Goal: Task Accomplishment & Management: Complete application form

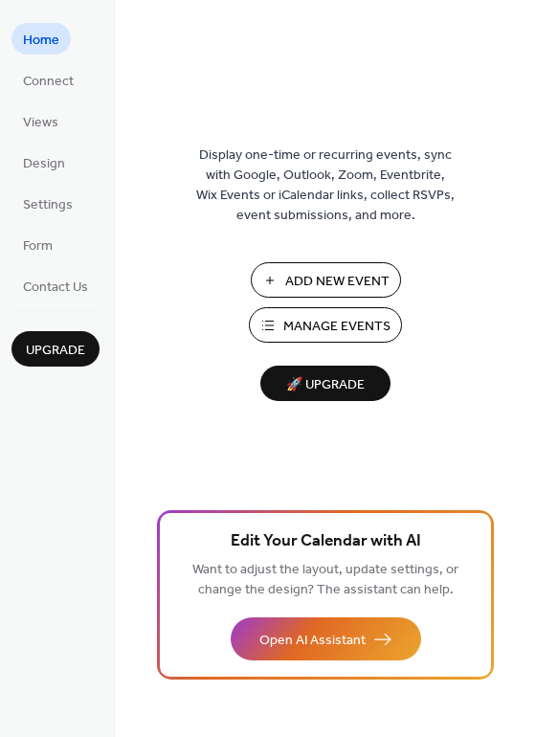
click at [312, 279] on span "Add New Event" at bounding box center [337, 282] width 104 height 20
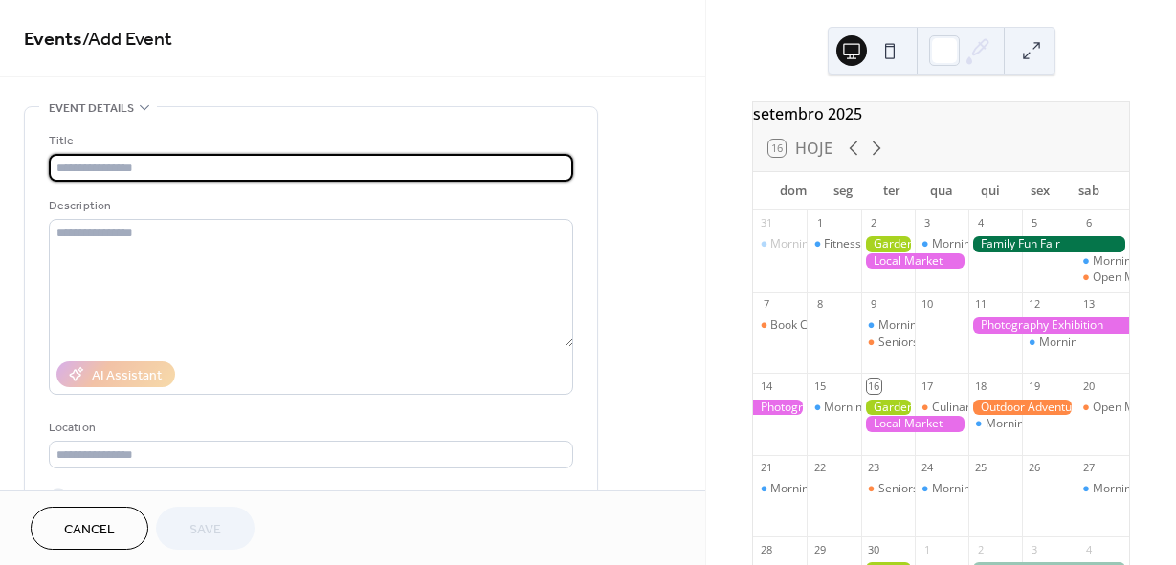
click at [272, 161] on input "text" at bounding box center [311, 168] width 524 height 28
type input "**********"
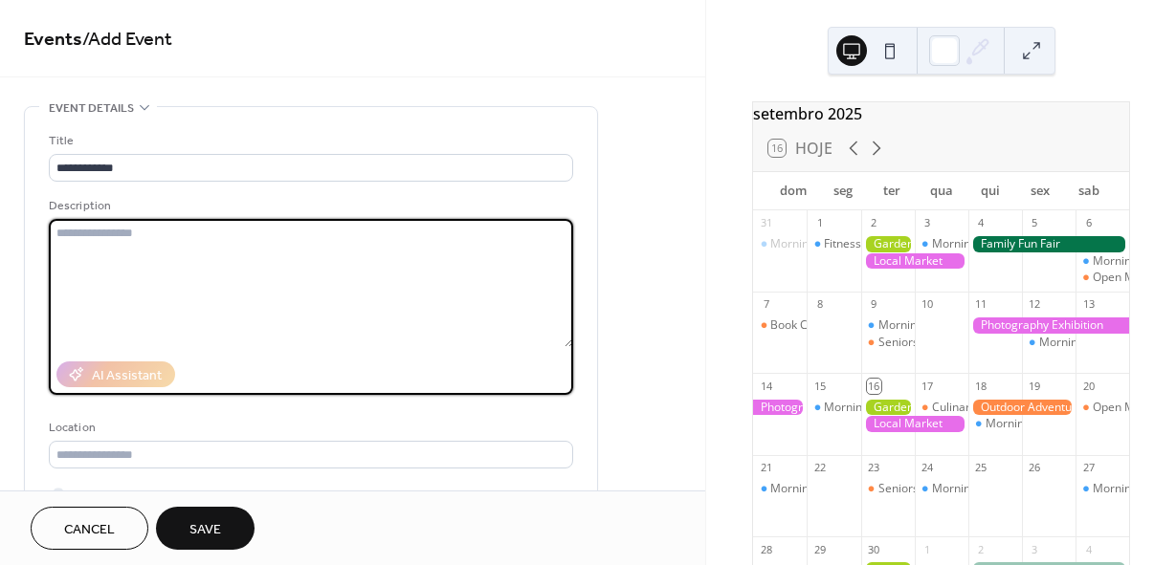
click at [135, 241] on textarea at bounding box center [311, 283] width 524 height 128
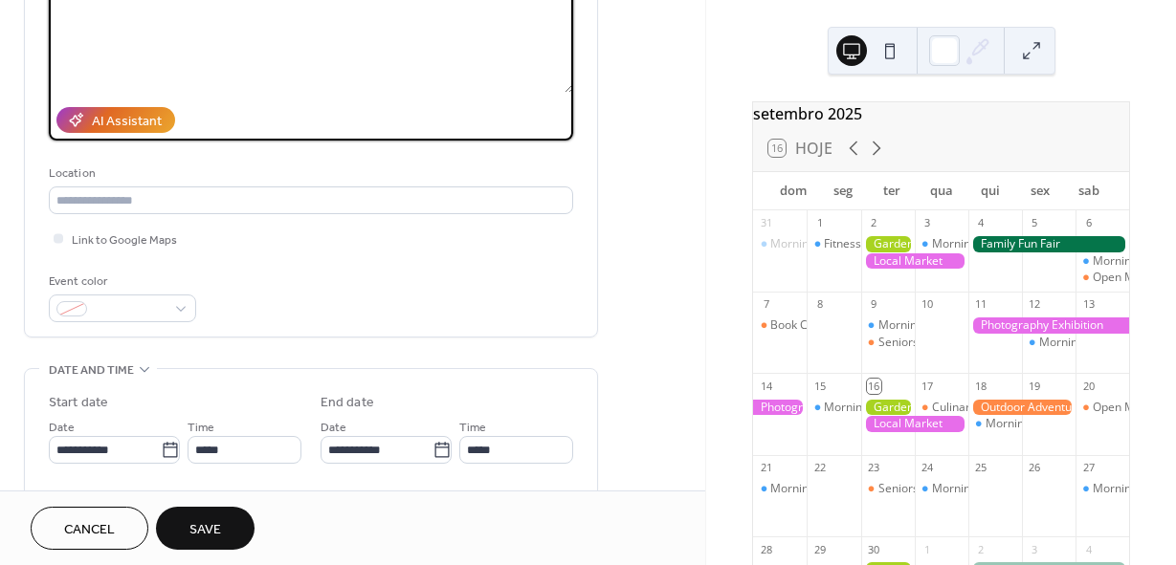
scroll to position [287, 0]
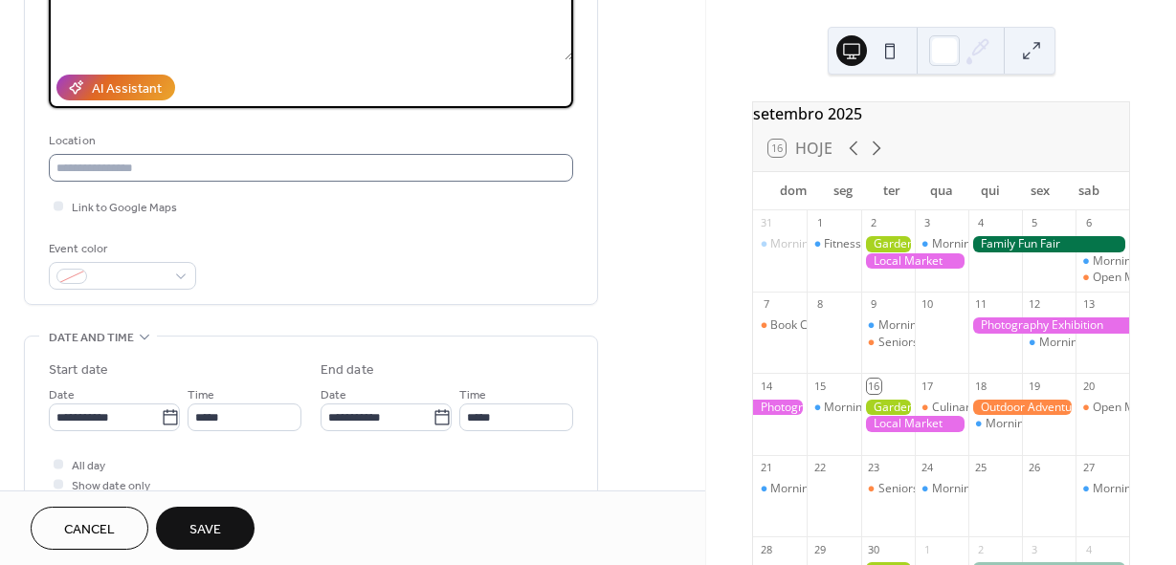
type textarea "**********"
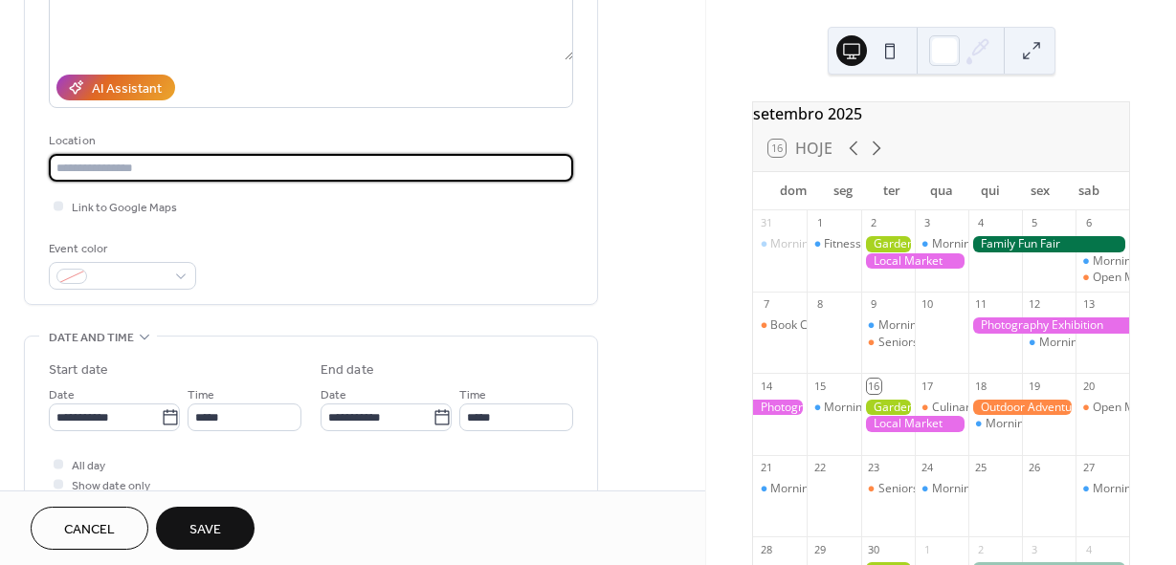
click at [165, 160] on input "text" at bounding box center [311, 168] width 524 height 28
paste input "**********"
click at [257, 163] on input "**********" at bounding box center [311, 168] width 524 height 28
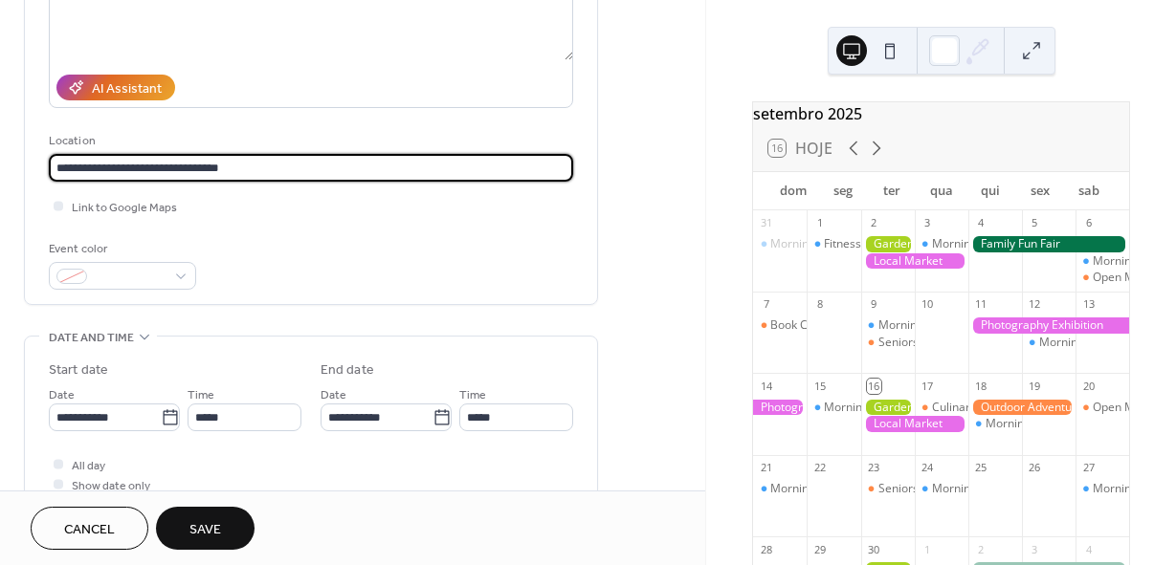
click at [257, 163] on input "**********" at bounding box center [311, 168] width 524 height 28
type input "***"
click at [265, 263] on div "Event color" at bounding box center [311, 264] width 524 height 51
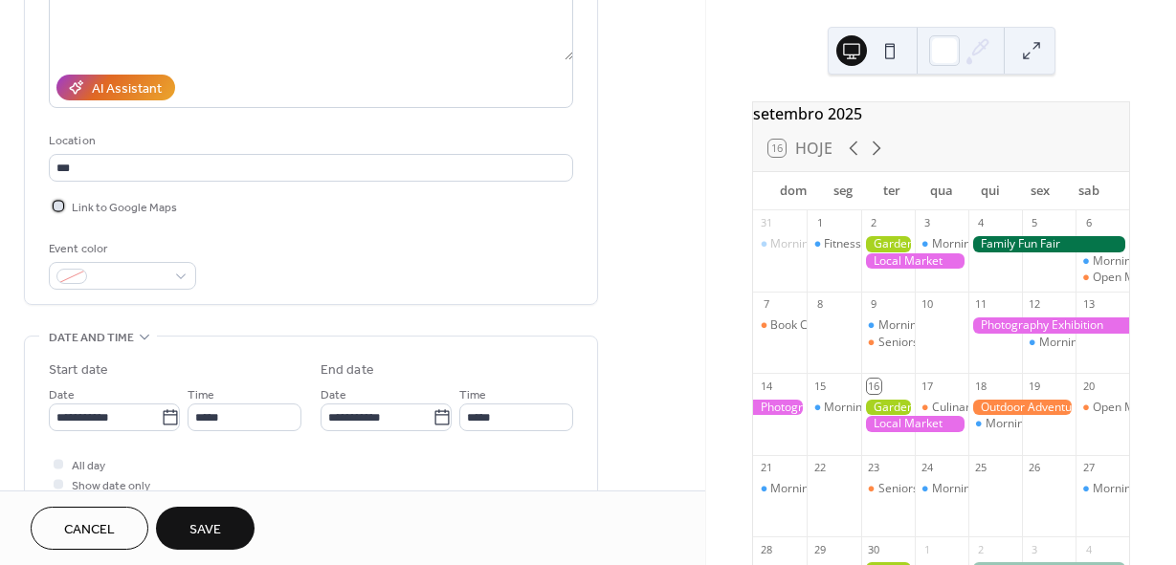
click at [58, 207] on div at bounding box center [59, 206] width 10 height 10
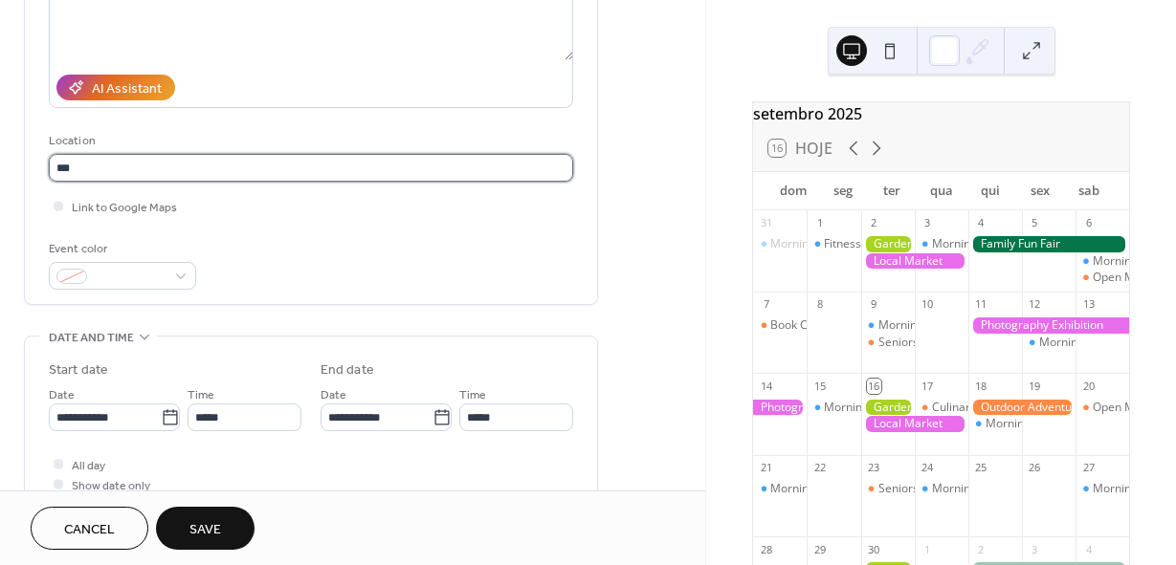
click at [113, 174] on input "***" at bounding box center [311, 168] width 524 height 28
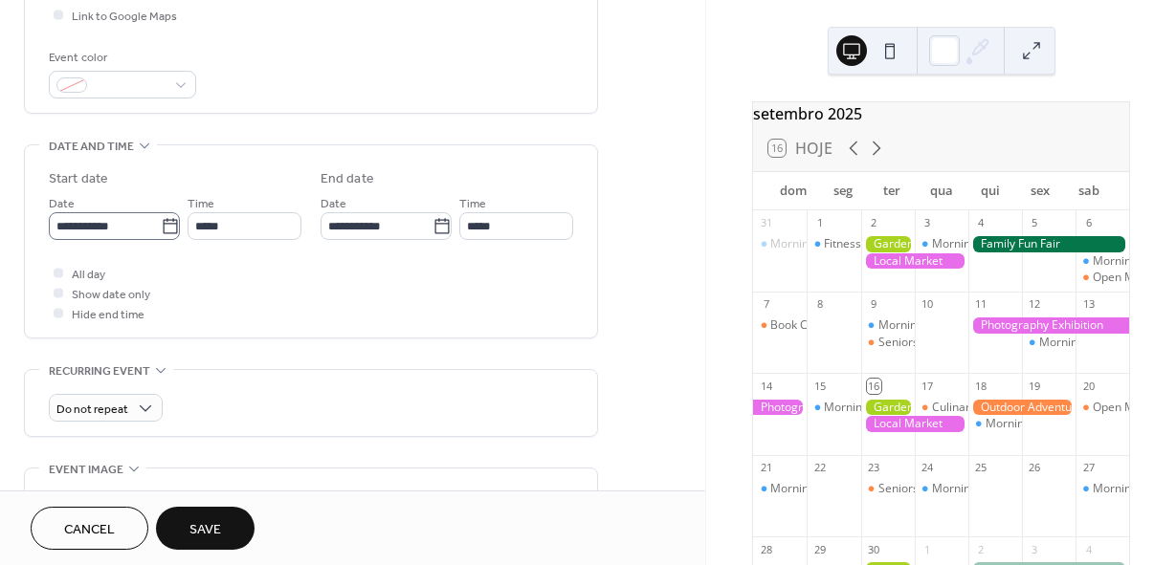
scroll to position [1, 0]
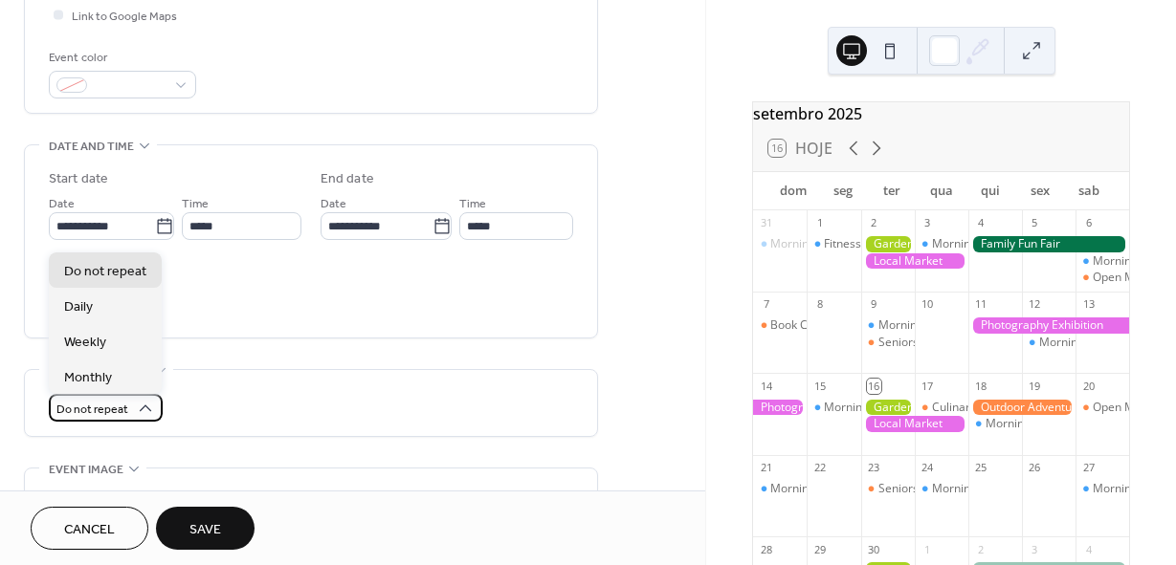
click at [138, 407] on icon at bounding box center [145, 408] width 19 height 19
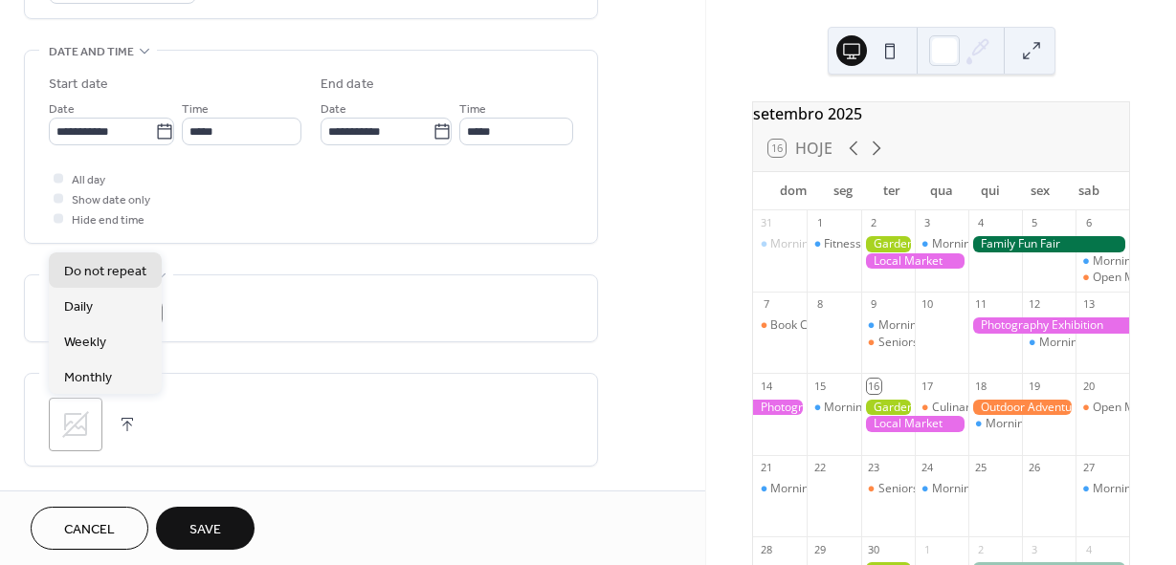
scroll to position [574, 0]
click at [242, 405] on div ";" at bounding box center [311, 424] width 524 height 54
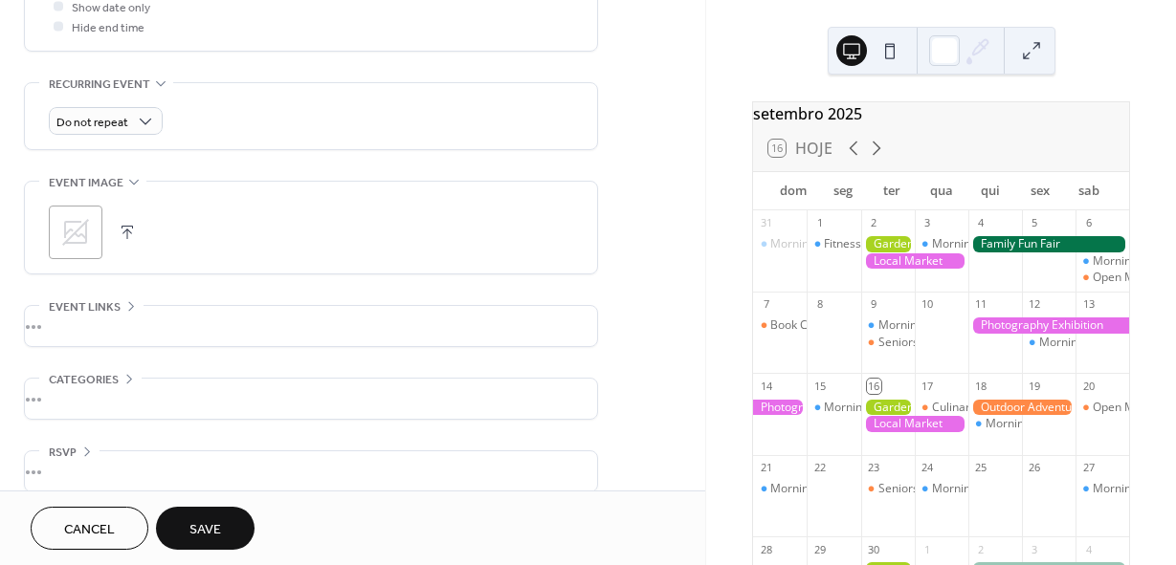
scroll to position [786, 0]
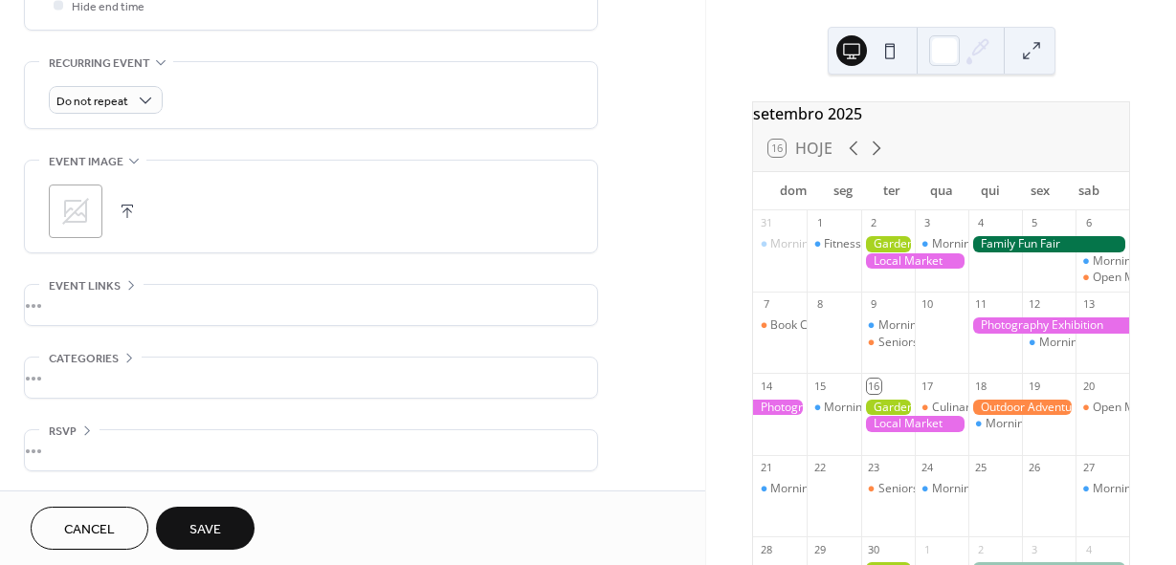
click at [107, 290] on div "•••" at bounding box center [311, 305] width 572 height 40
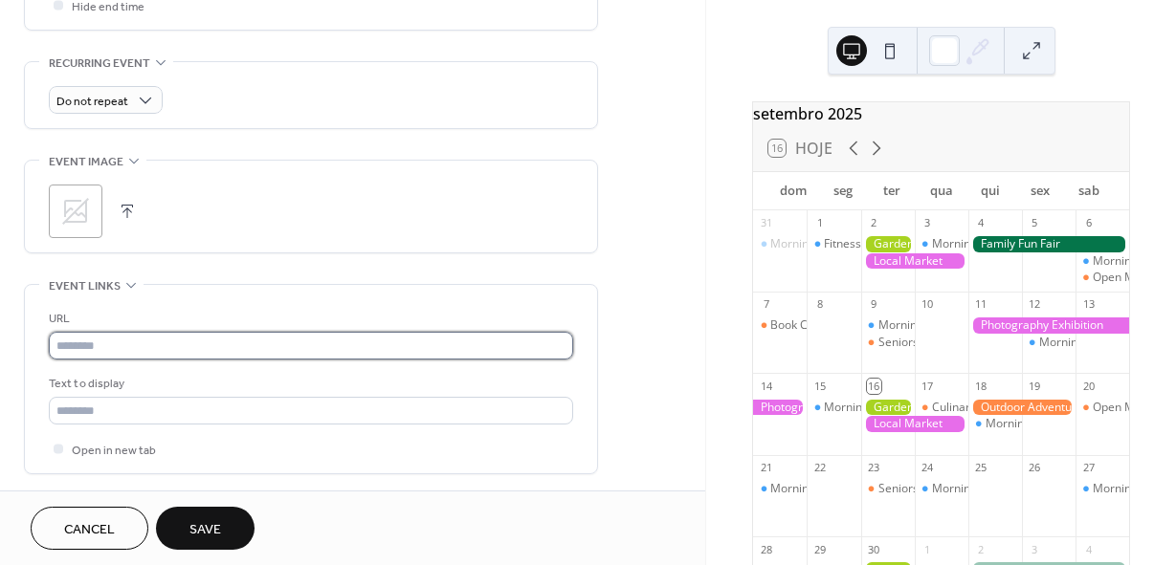
click at [113, 341] on input "text" at bounding box center [311, 346] width 524 height 28
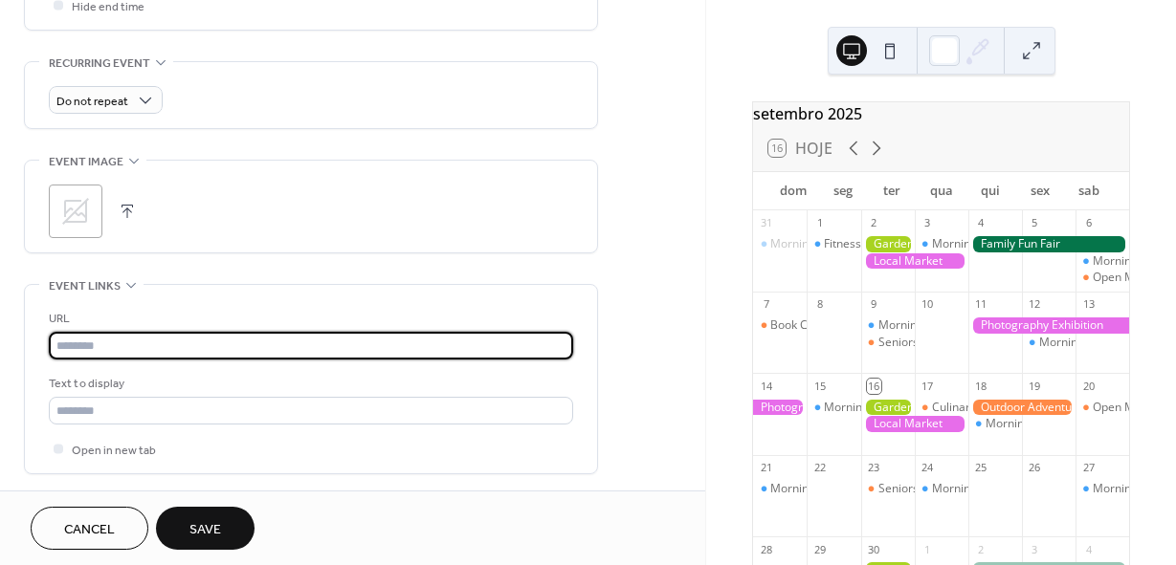
paste input "**********"
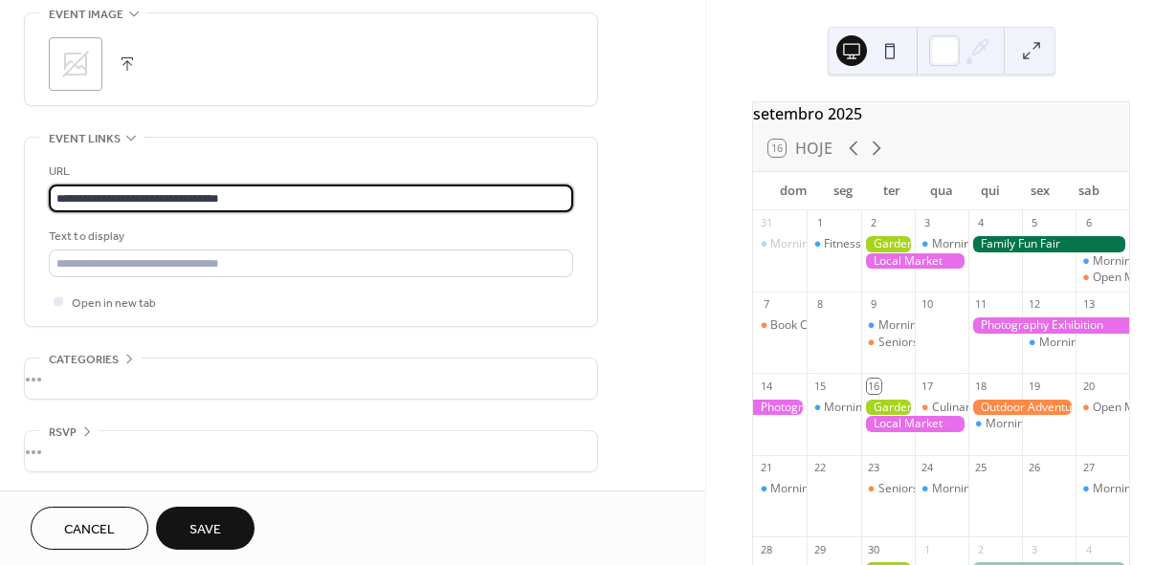
scroll to position [935, 0]
type input "**********"
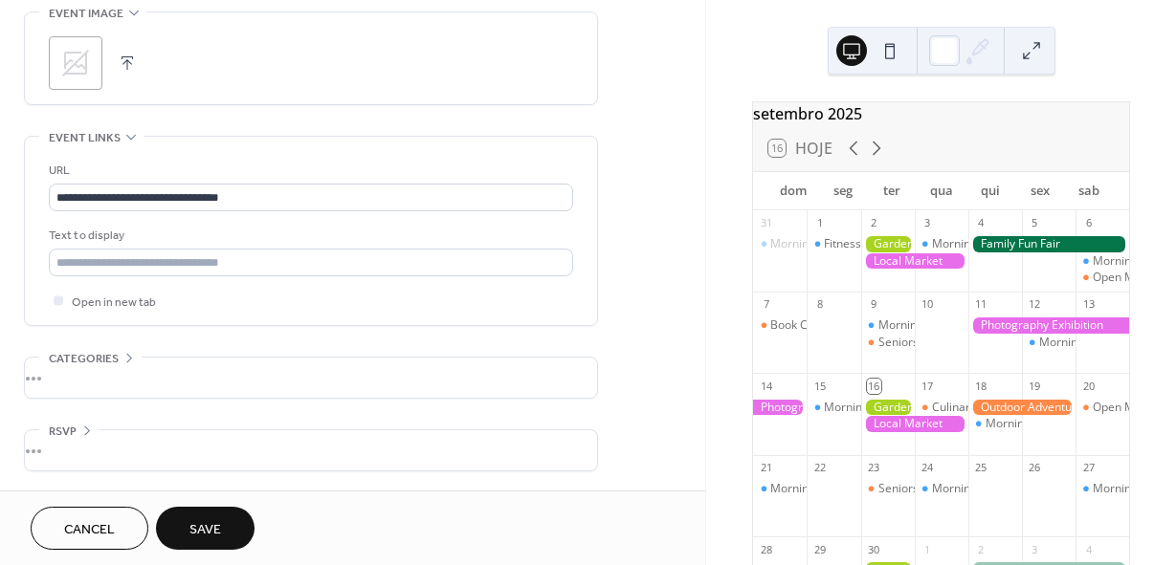
click at [67, 441] on div "•••" at bounding box center [311, 450] width 572 height 40
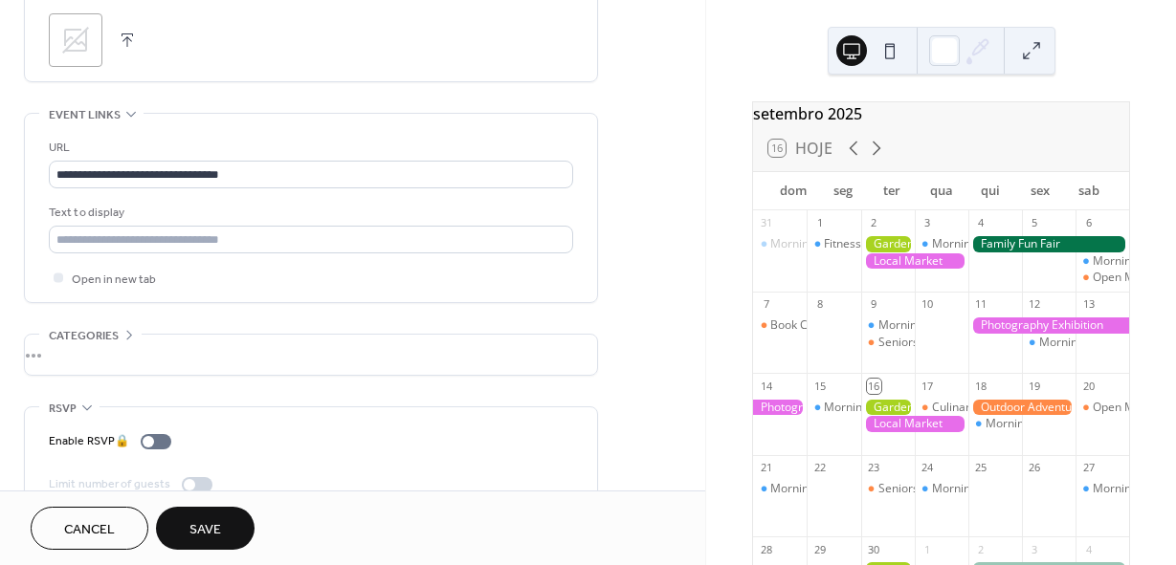
scroll to position [996, 0]
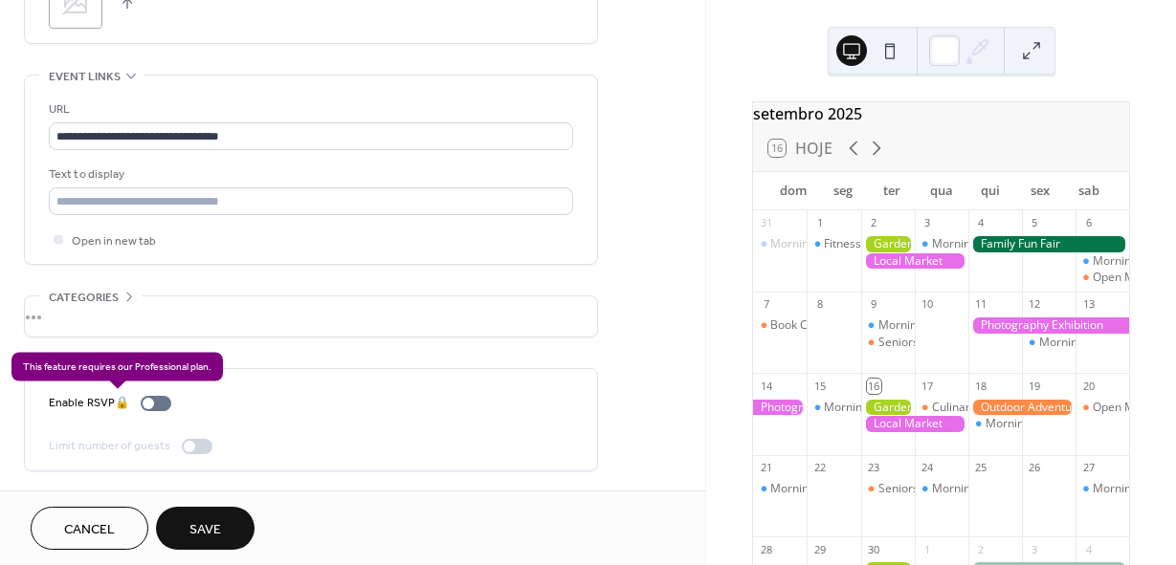
click at [158, 402] on div "Enable RSVP 🔒" at bounding box center [114, 403] width 130 height 20
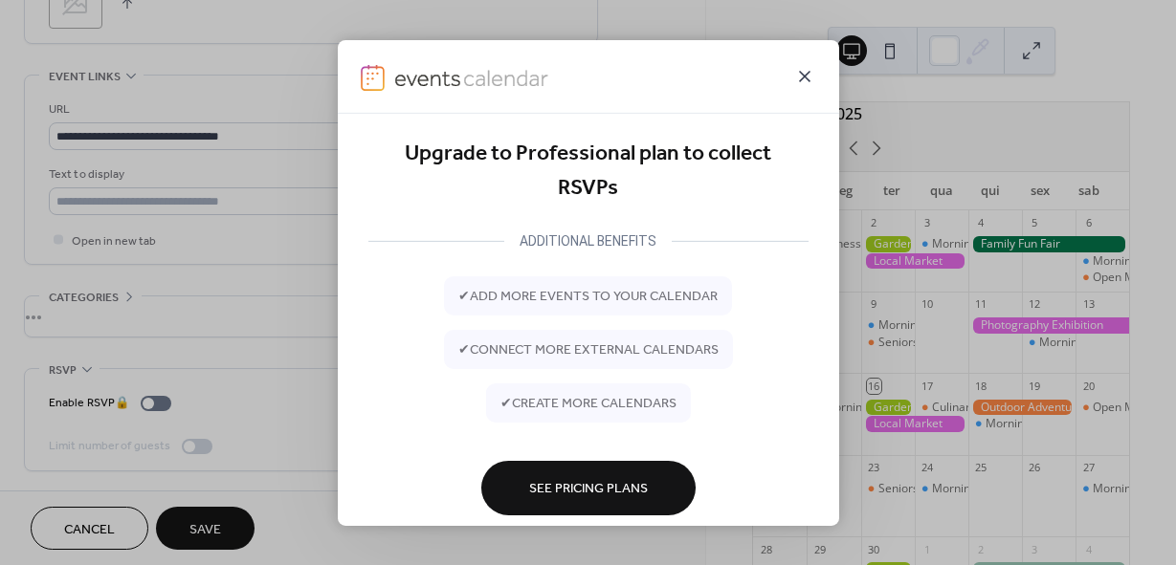
click at [806, 79] on icon at bounding box center [804, 75] width 23 height 23
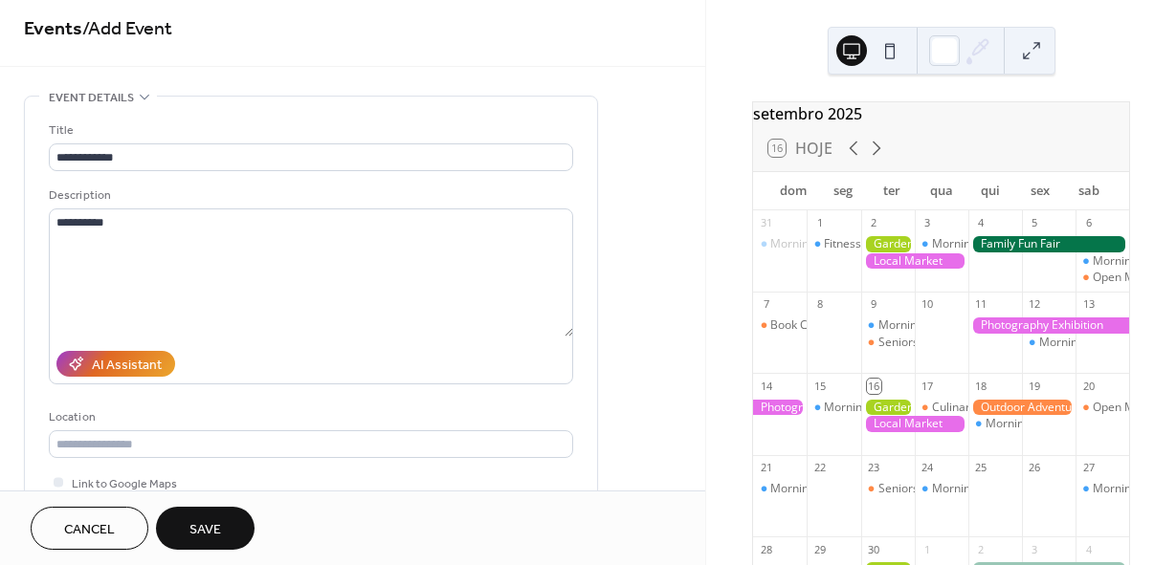
scroll to position [0, 0]
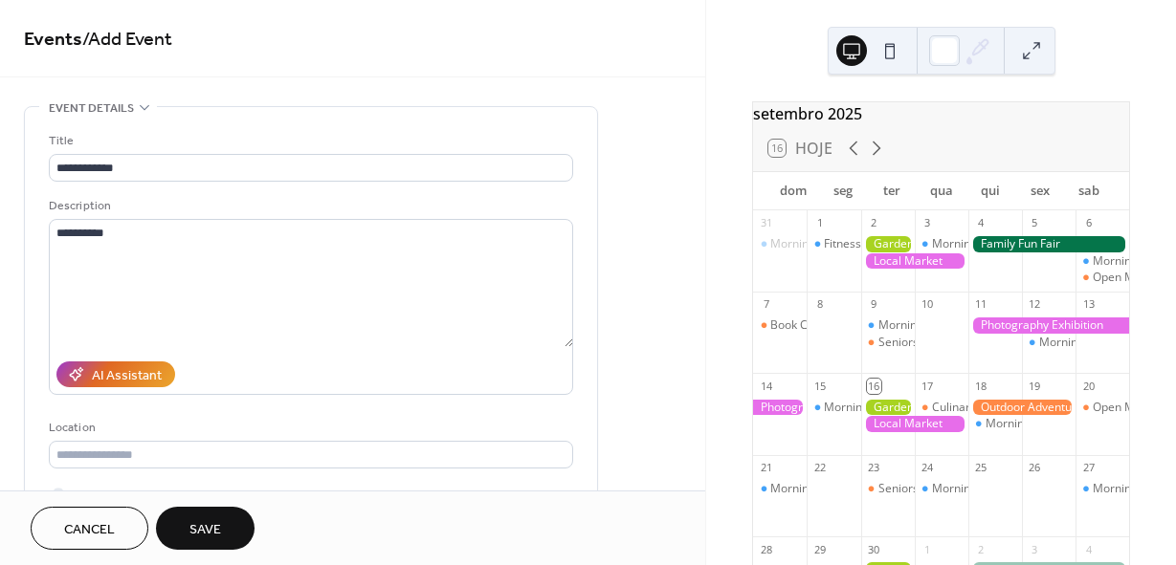
click at [855, 58] on button at bounding box center [851, 50] width 31 height 31
click at [890, 47] on button at bounding box center [889, 50] width 31 height 31
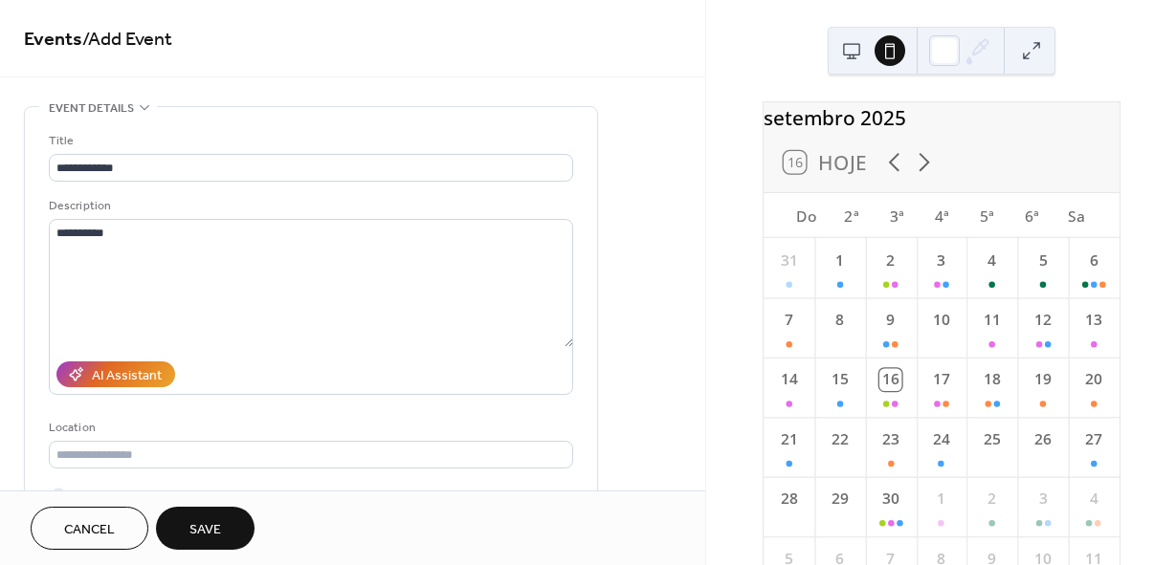
click at [860, 47] on button at bounding box center [851, 50] width 31 height 31
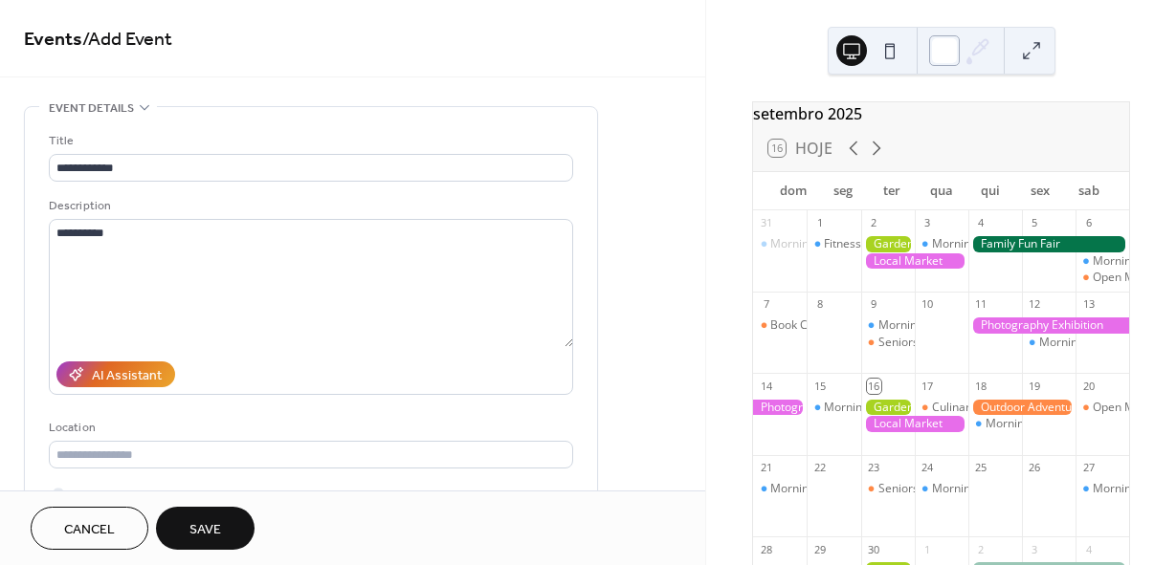
click at [948, 59] on div at bounding box center [944, 50] width 31 height 31
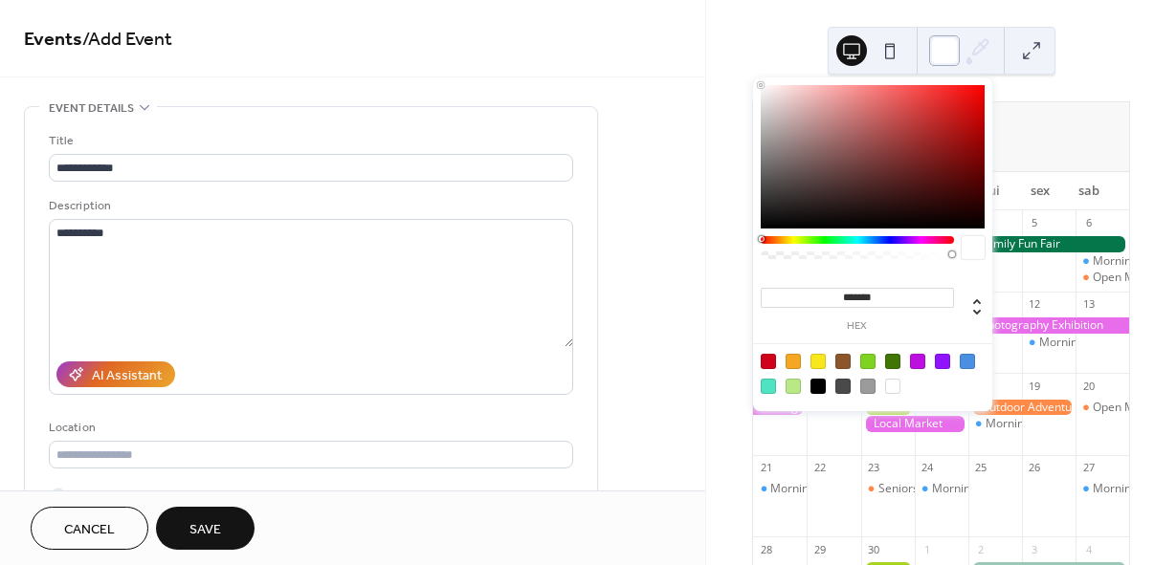
click at [945, 57] on div at bounding box center [944, 50] width 31 height 31
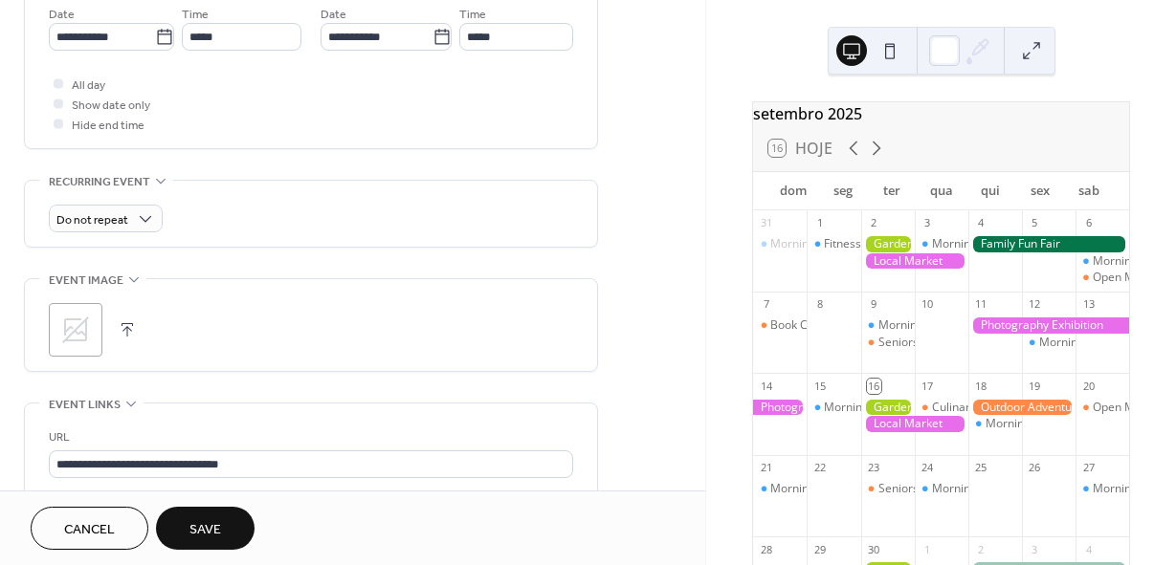
scroll to position [670, 0]
click at [207, 523] on span "Save" at bounding box center [205, 530] width 32 height 20
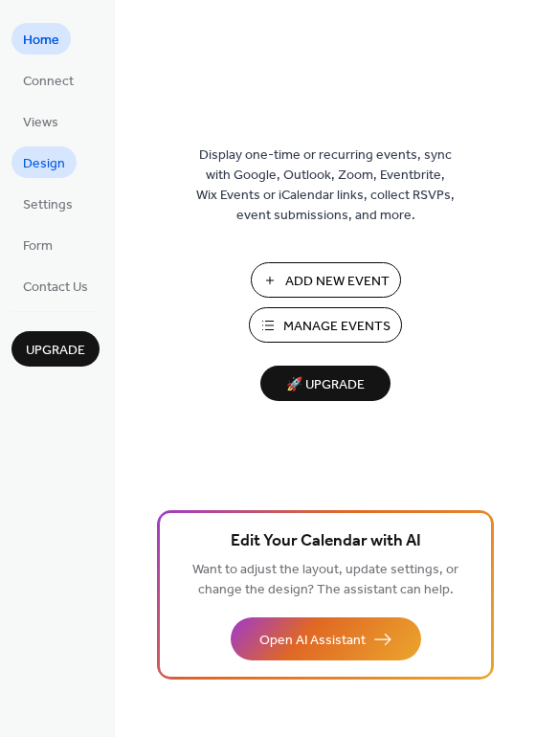
click at [40, 160] on span "Design" at bounding box center [44, 164] width 42 height 20
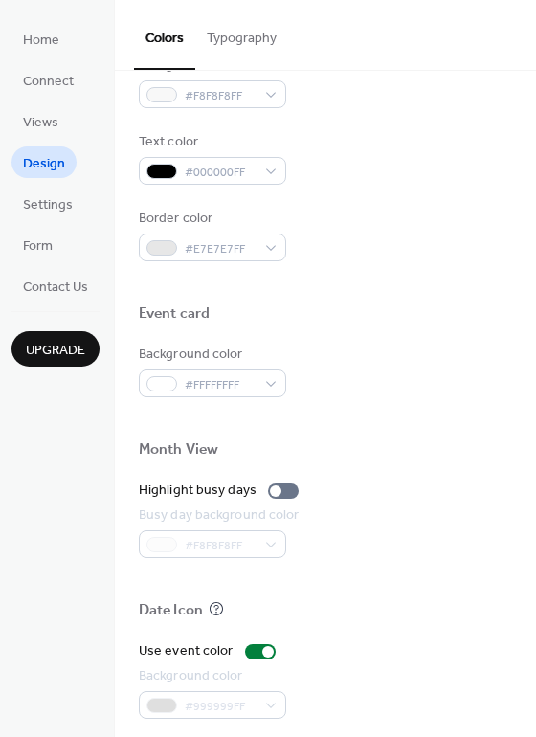
scroll to position [765, 0]
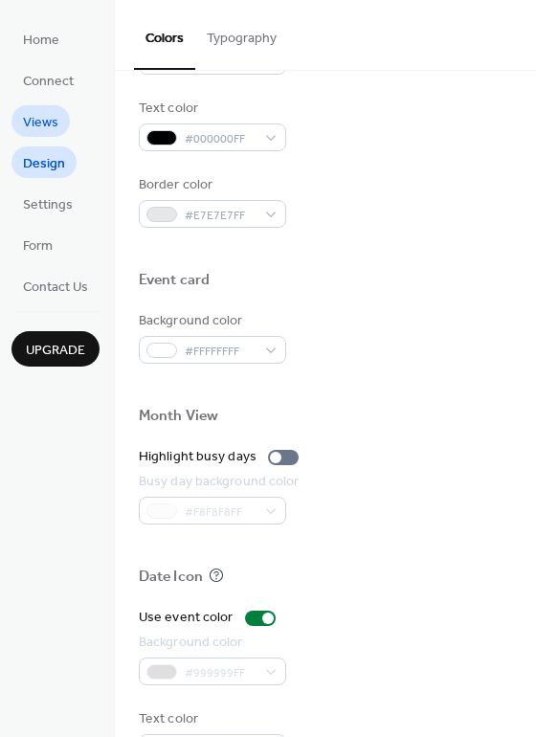
click at [48, 127] on span "Views" at bounding box center [40, 123] width 35 height 20
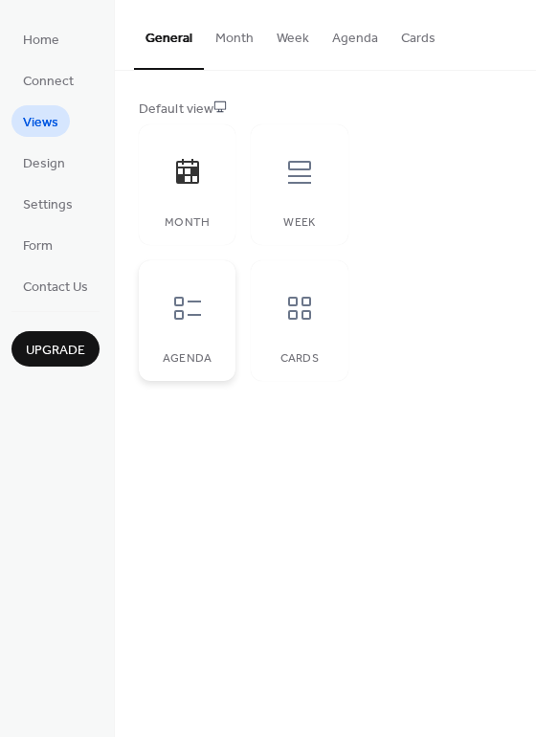
click at [204, 308] on div at bounding box center [187, 307] width 57 height 57
click at [277, 304] on div at bounding box center [299, 307] width 57 height 57
click at [284, 163] on icon at bounding box center [299, 172] width 31 height 31
click at [191, 299] on icon at bounding box center [187, 308] width 31 height 31
click at [51, 167] on span "Design" at bounding box center [44, 164] width 42 height 20
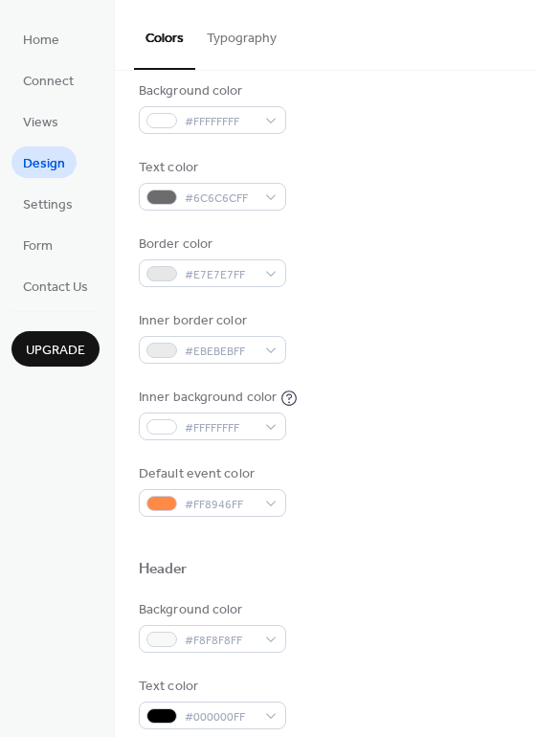
scroll to position [191, 0]
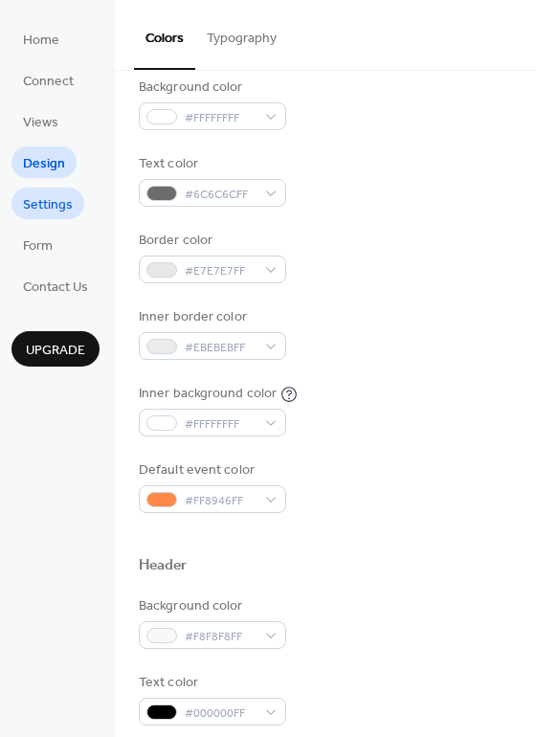
click at [49, 215] on span "Settings" at bounding box center [48, 205] width 50 height 20
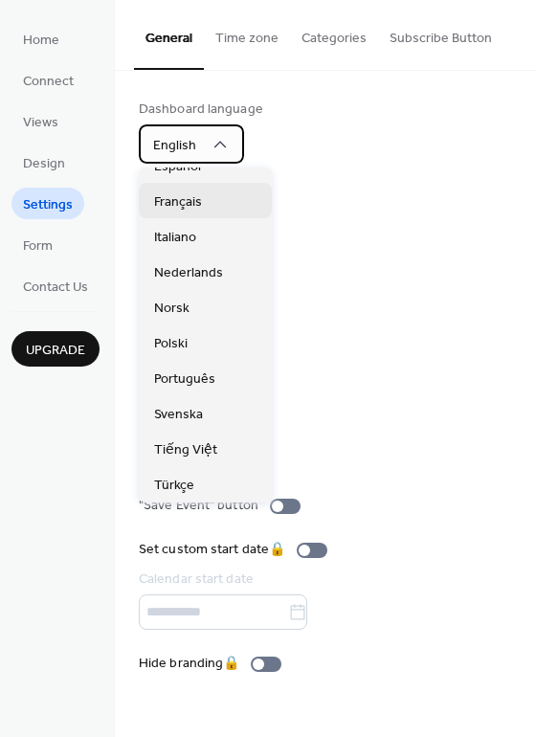
scroll to position [287, 0]
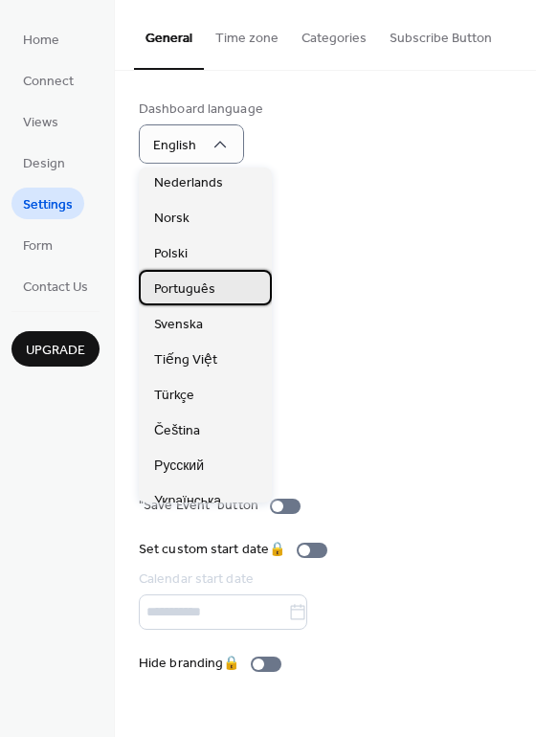
click at [205, 283] on span "Português" at bounding box center [184, 289] width 61 height 20
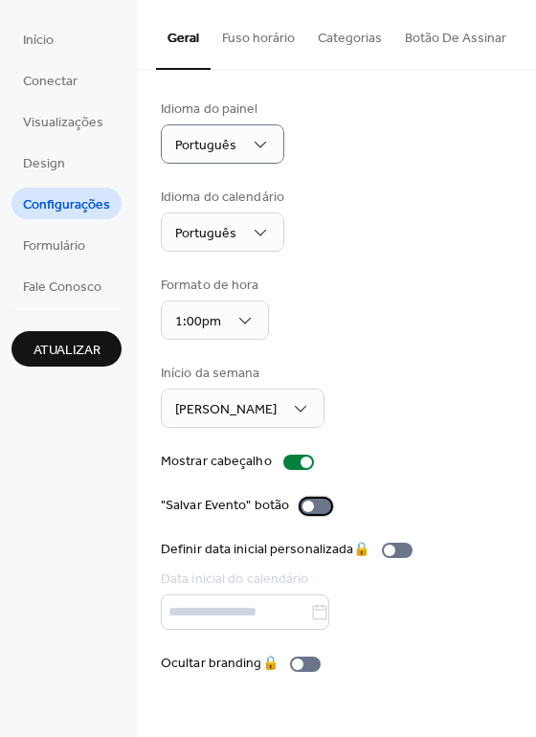
click at [309, 510] on div at bounding box center [315, 505] width 31 height 15
click at [54, 245] on span "Formulário" at bounding box center [54, 246] width 62 height 20
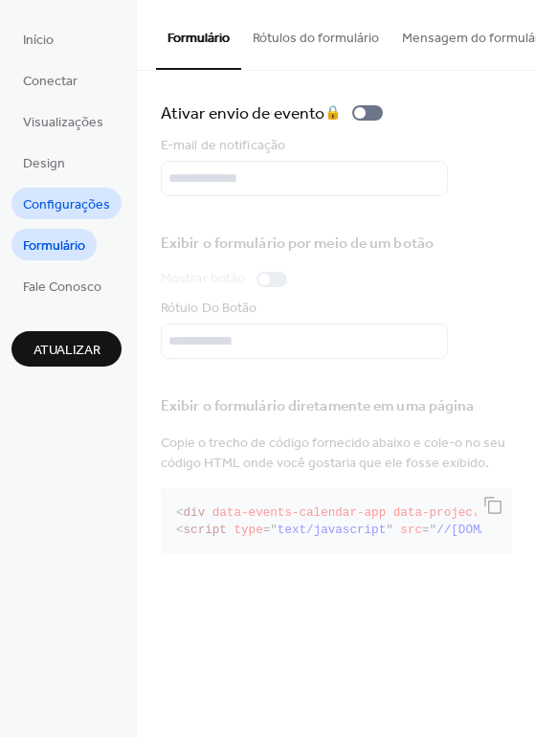
click at [53, 195] on span "Configurações" at bounding box center [66, 205] width 87 height 20
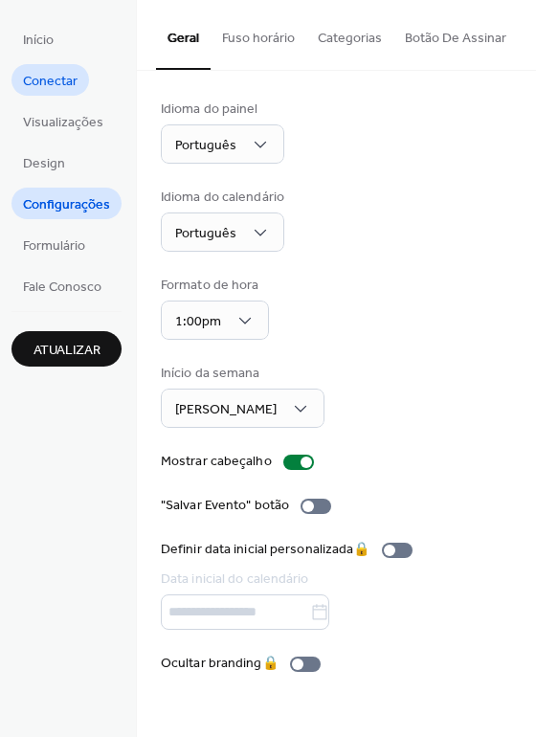
click at [62, 77] on span "Conectar" at bounding box center [50, 82] width 55 height 20
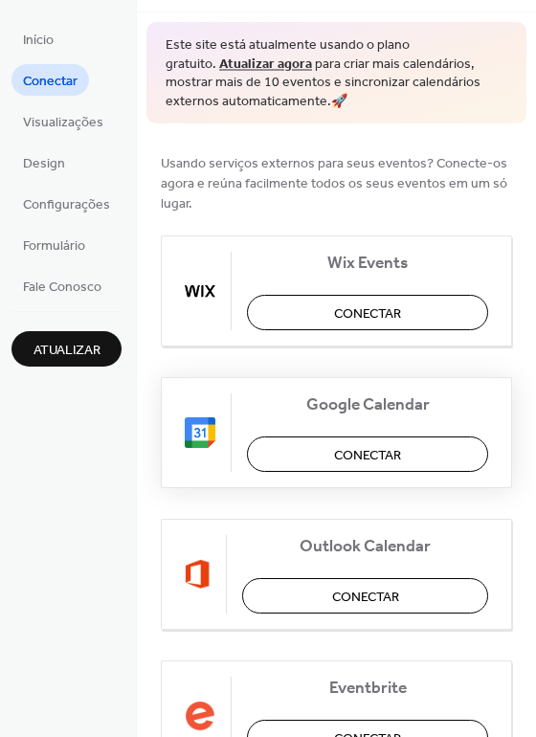
scroll to position [57, 0]
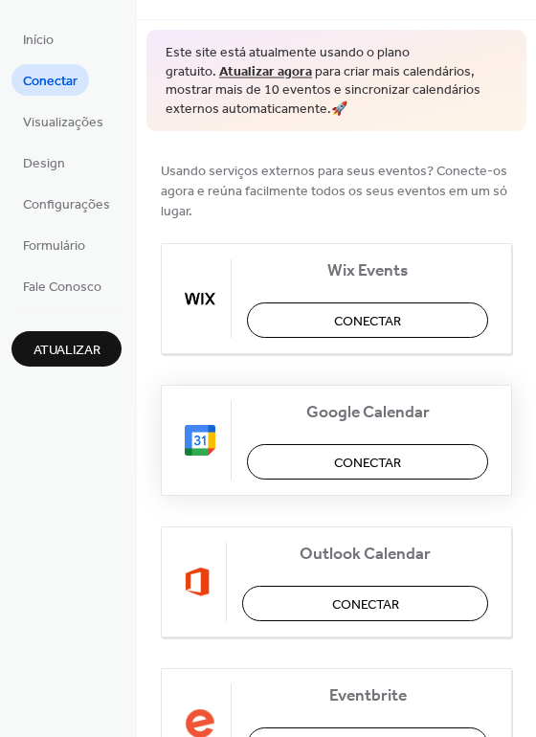
click at [322, 455] on button "Conectar" at bounding box center [367, 461] width 241 height 35
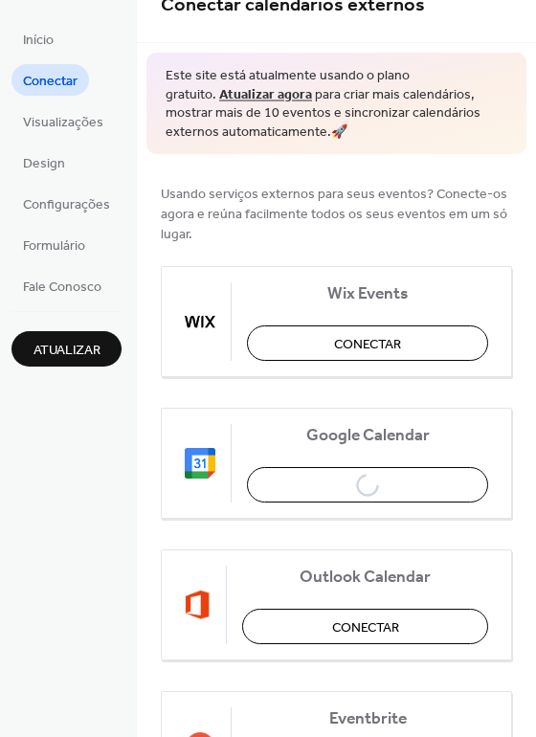
scroll to position [0, 0]
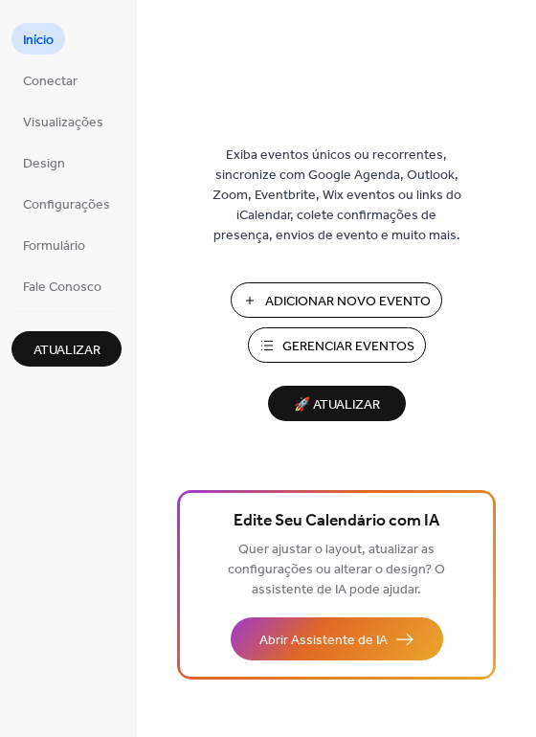
click at [310, 292] on span "Adicionar Novo Evento" at bounding box center [347, 302] width 165 height 20
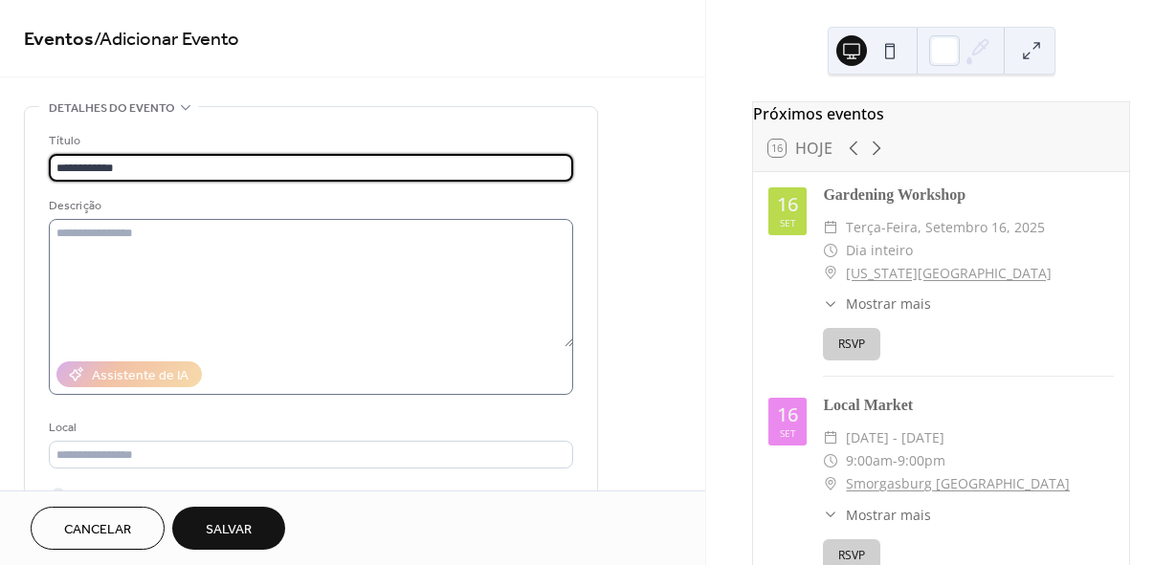
type input "**********"
click at [328, 258] on textarea at bounding box center [311, 283] width 524 height 128
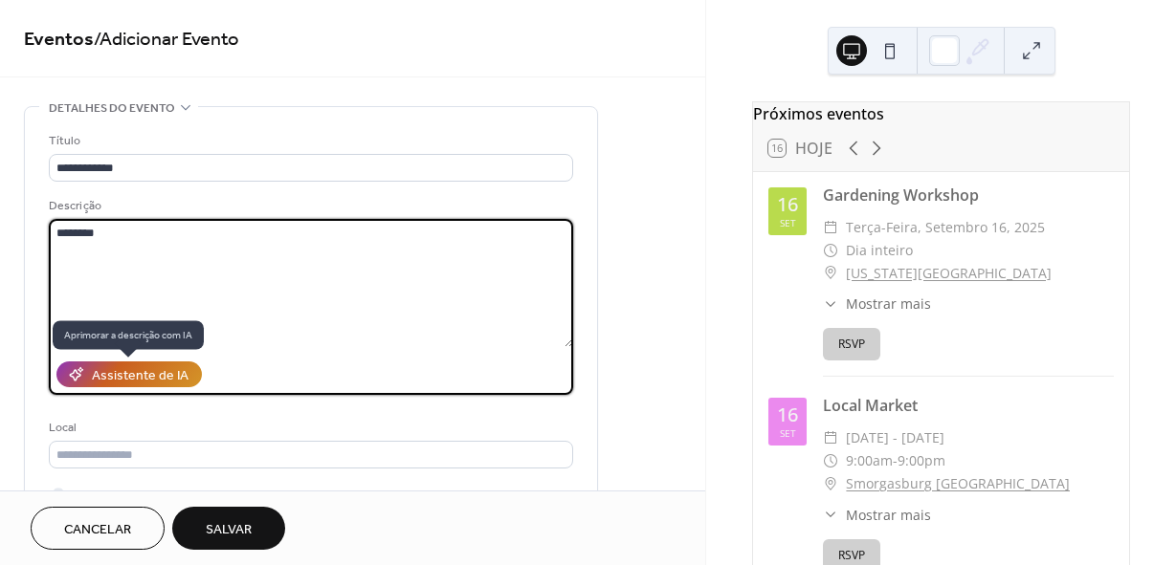
type textarea "********"
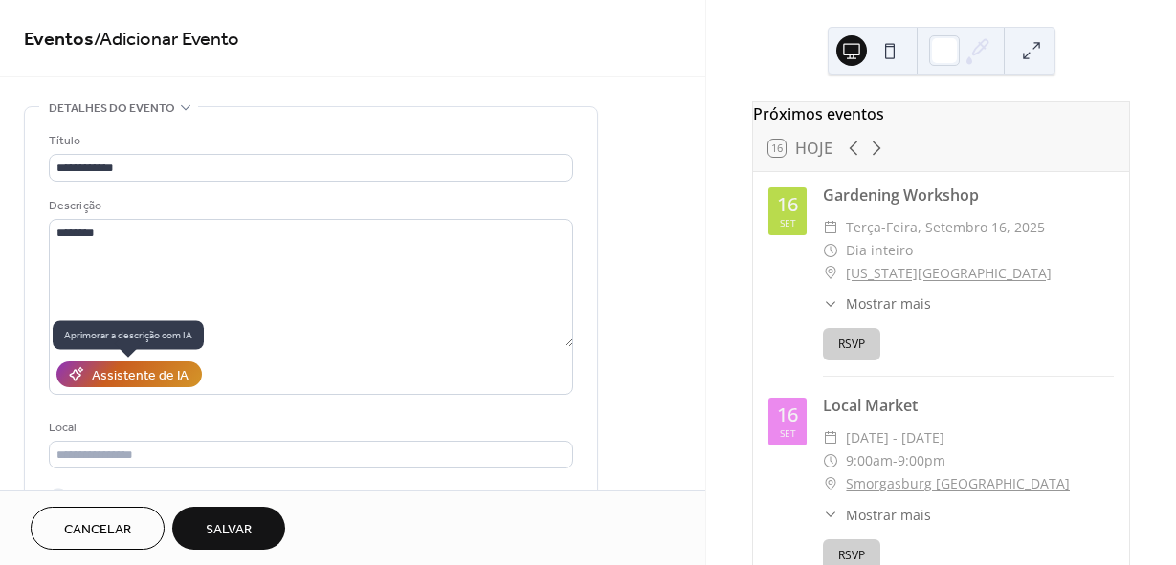
click at [153, 376] on div "Assistente de IA" at bounding box center [140, 376] width 97 height 20
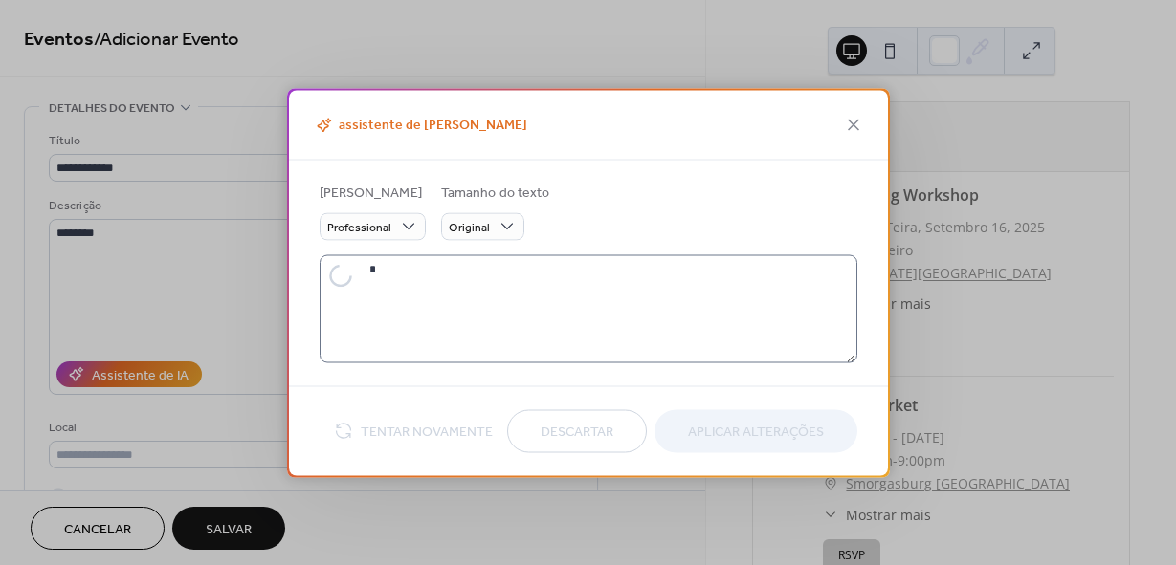
type textarea "********"
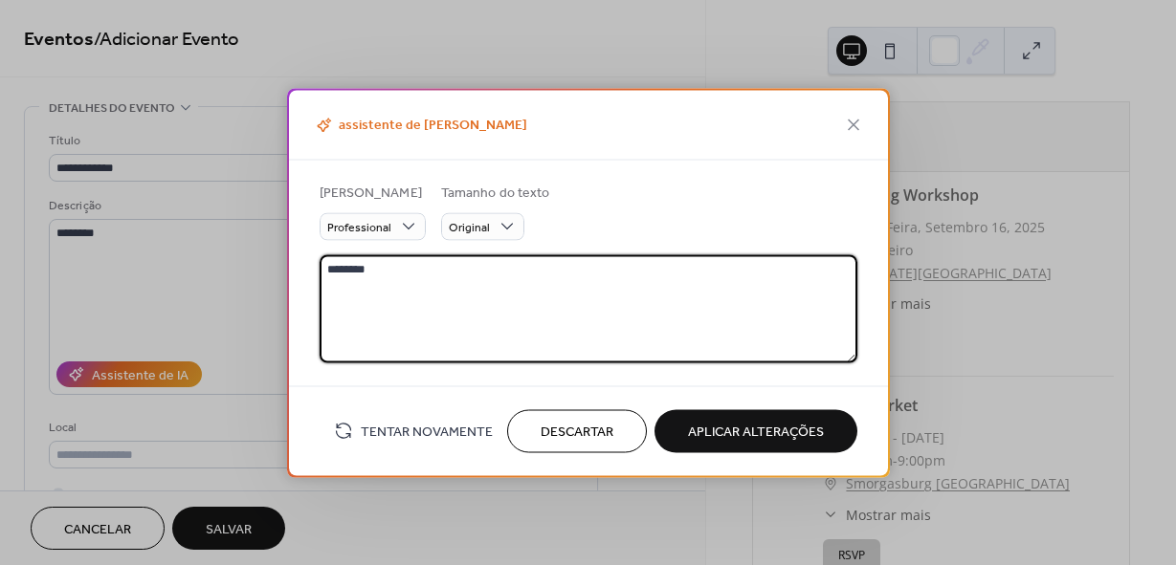
click at [431, 282] on textarea "********" at bounding box center [587, 308] width 536 height 108
click at [438, 269] on textarea "********" at bounding box center [587, 308] width 536 height 108
click at [412, 263] on textarea "********" at bounding box center [587, 308] width 536 height 108
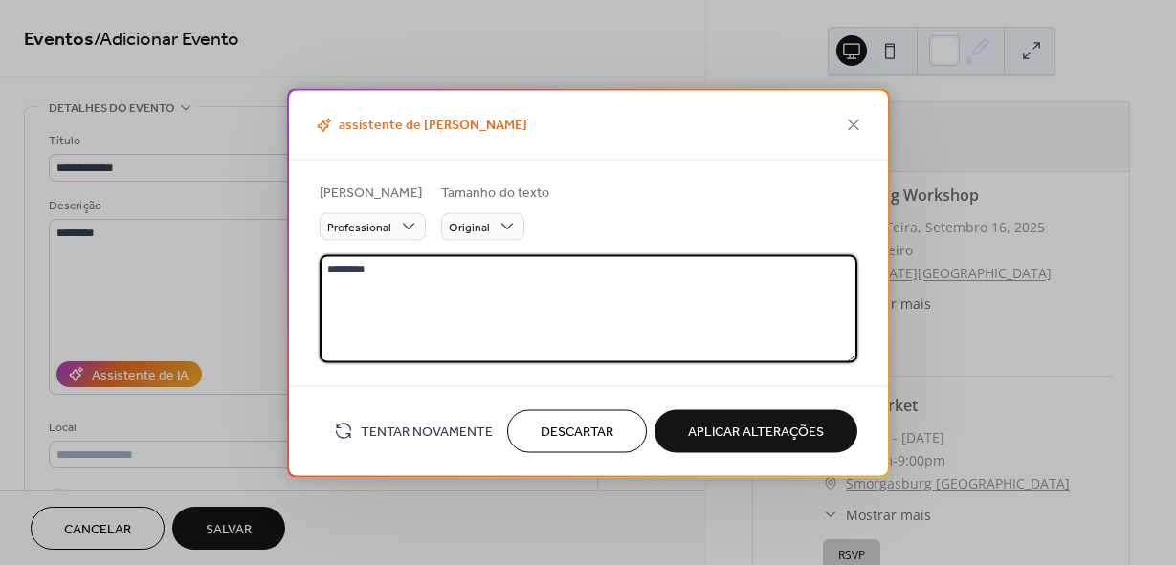
click at [379, 265] on textarea "********" at bounding box center [587, 308] width 536 height 108
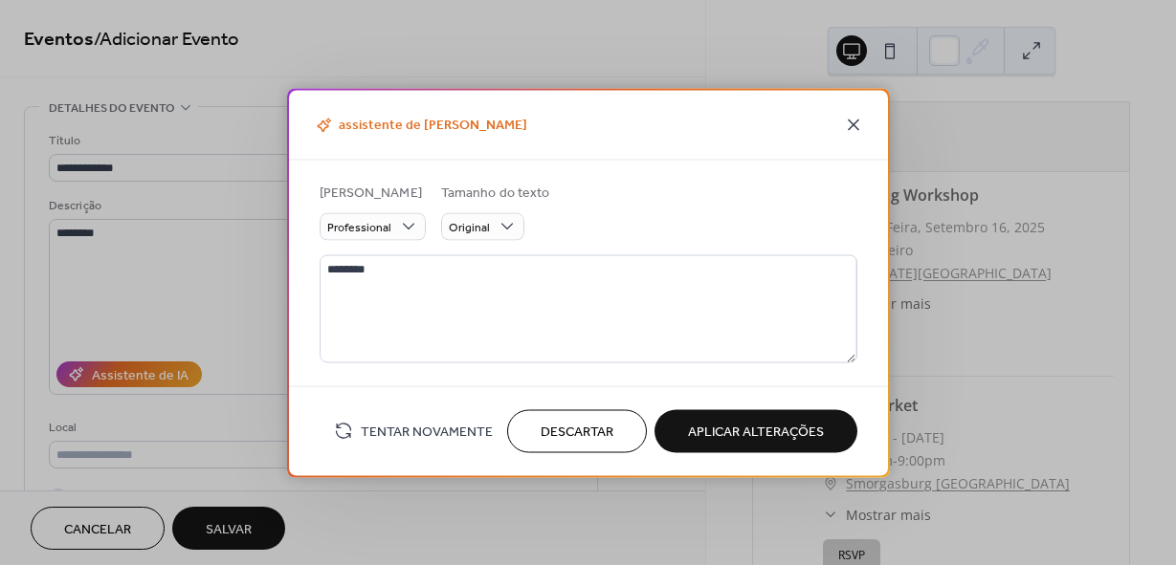
click at [853, 119] on icon at bounding box center [853, 124] width 23 height 23
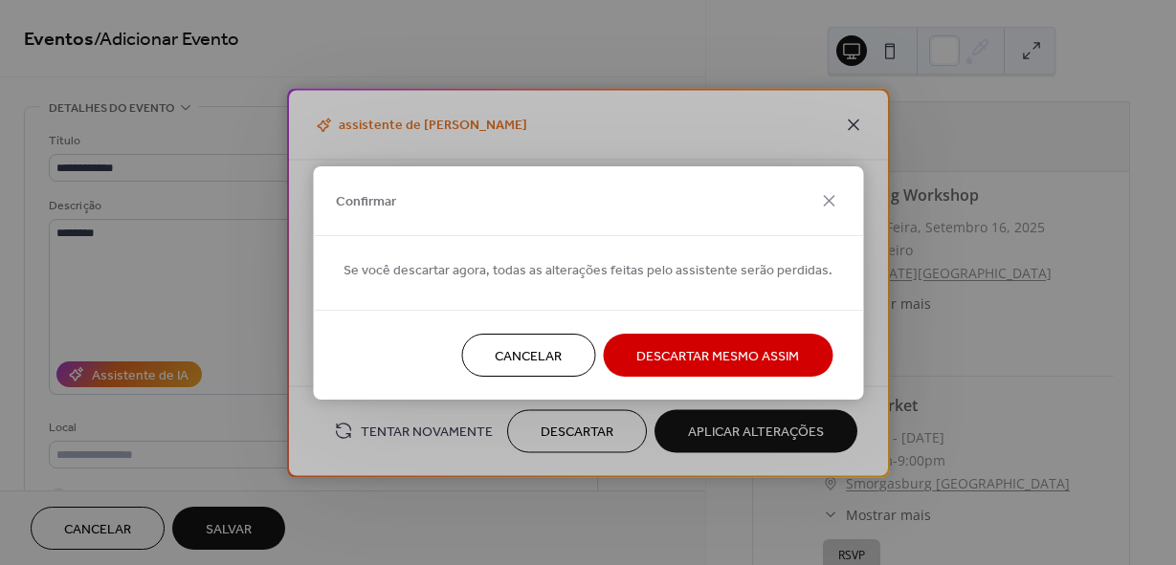
click at [852, 120] on div "Confirmar Se você descartar agora, todas as alterações feitas pelo assistente s…" at bounding box center [588, 282] width 1176 height 565
click at [707, 348] on span "Descartar Mesmo Assim" at bounding box center [717, 356] width 163 height 20
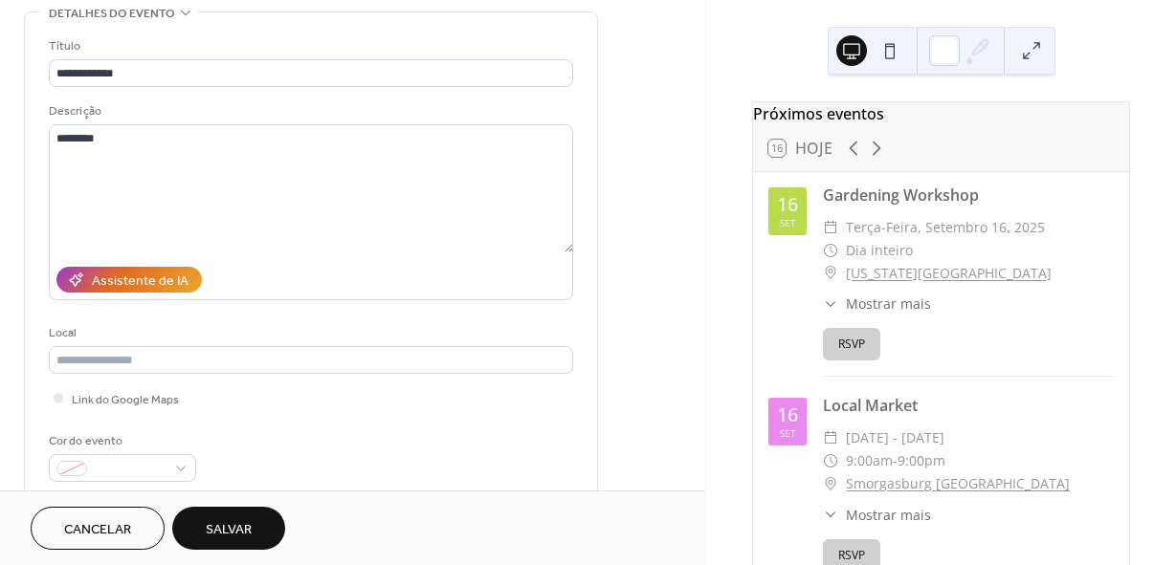
scroll to position [96, 0]
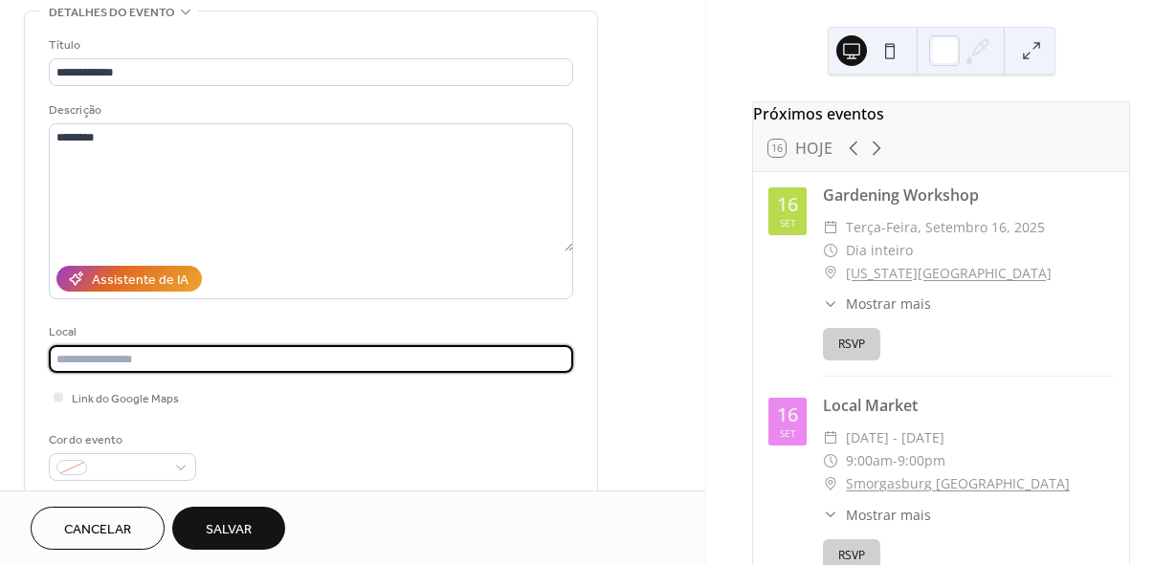
click at [191, 352] on input "text" at bounding box center [311, 359] width 524 height 28
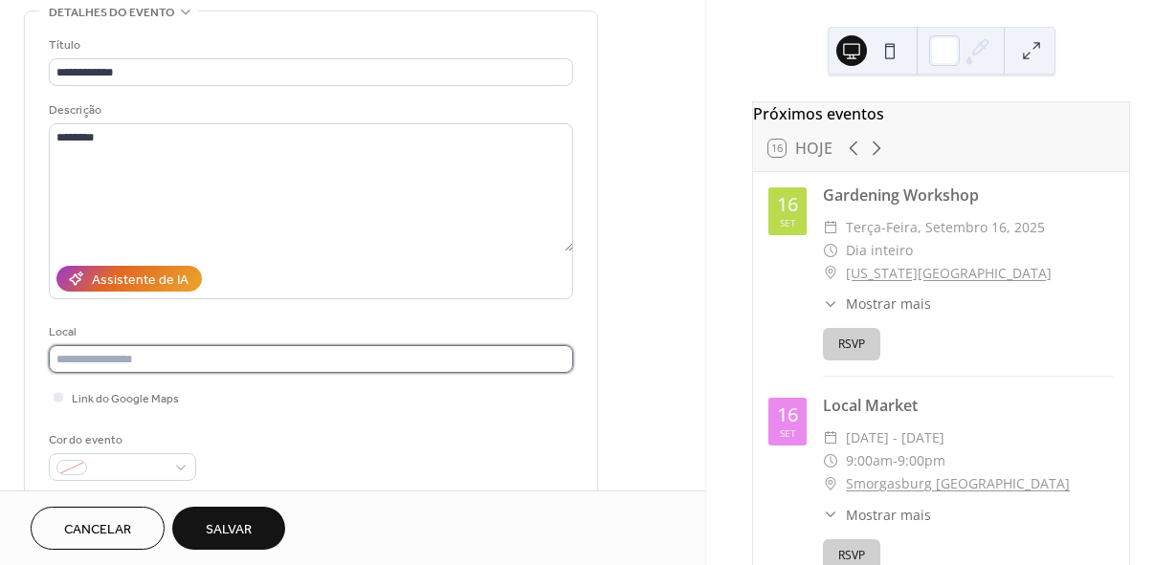
click at [141, 370] on input "text" at bounding box center [311, 359] width 524 height 28
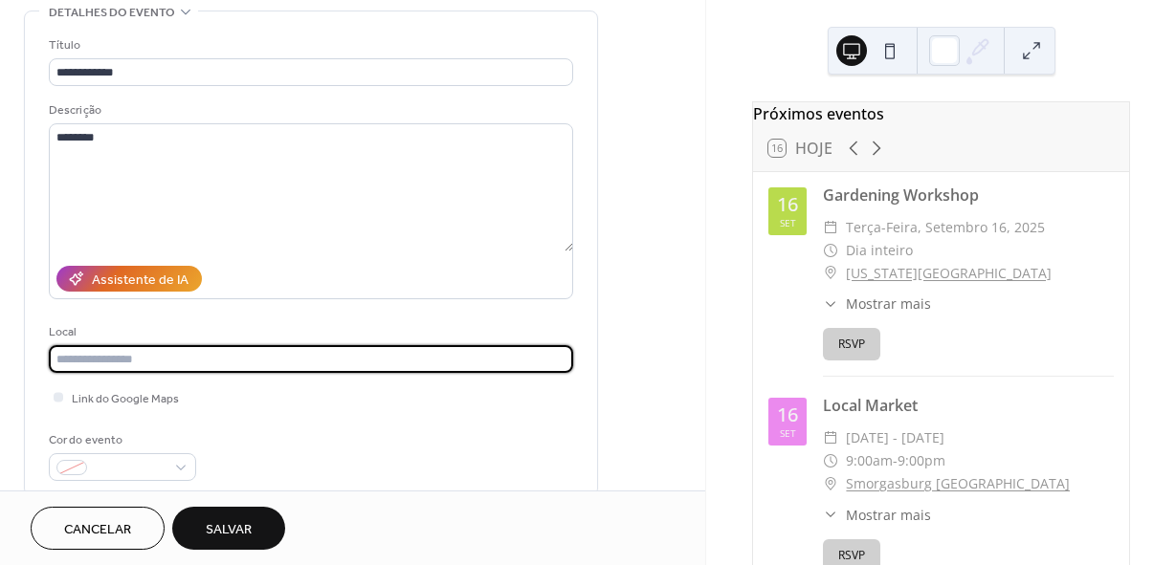
paste input "**********"
type input "**********"
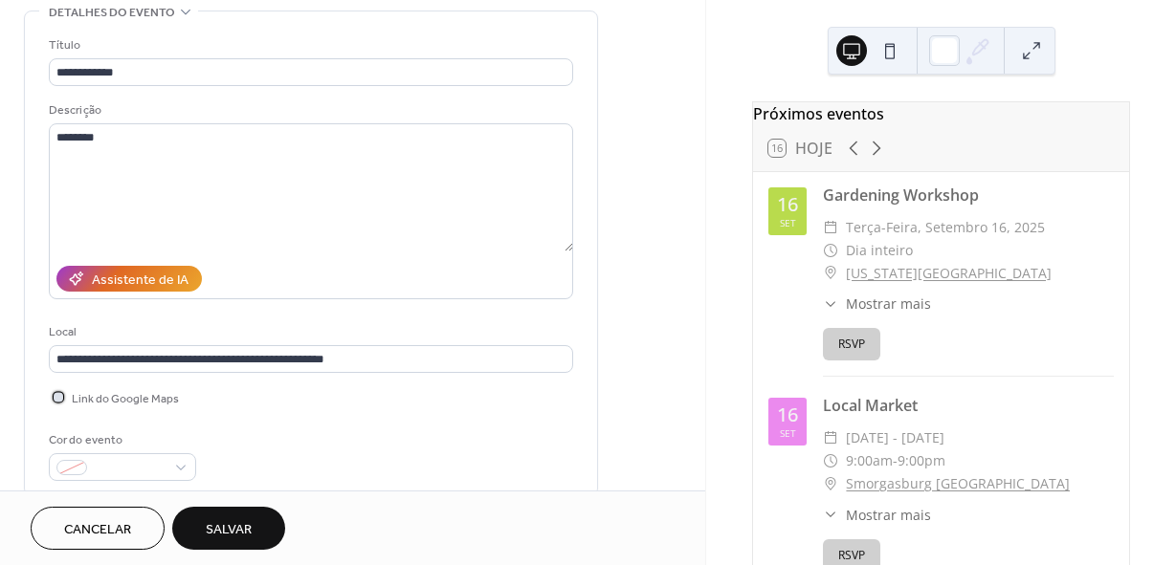
click at [57, 401] on div at bounding box center [59, 397] width 10 height 10
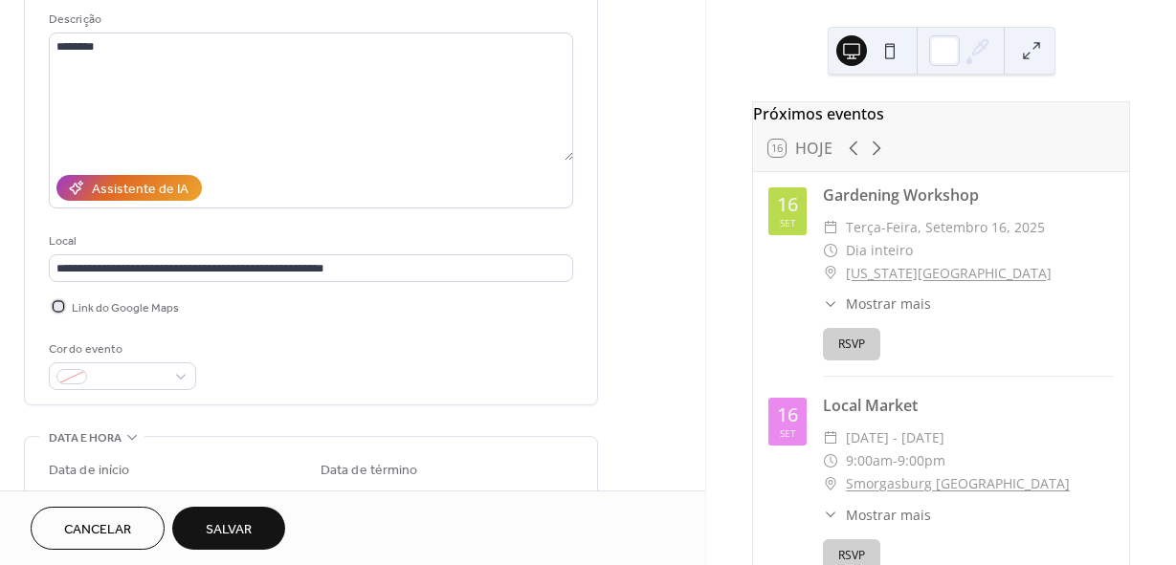
scroll to position [191, 0]
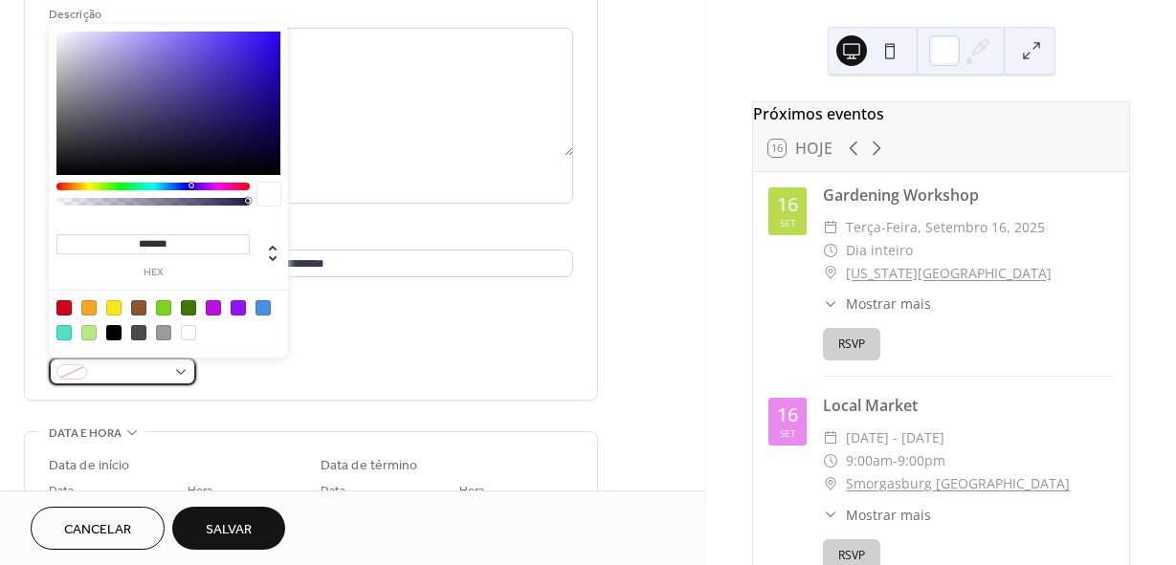
click at [149, 377] on span at bounding box center [130, 373] width 71 height 20
click at [166, 312] on div at bounding box center [163, 307] width 15 height 15
type input "*******"
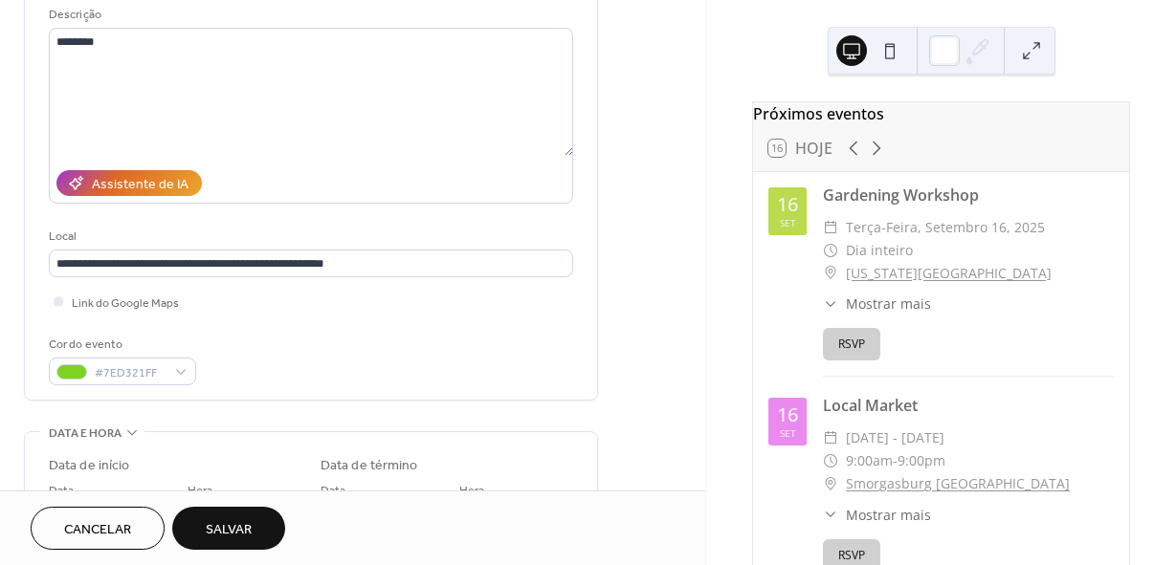
click at [328, 356] on div "Cor do evento #7ED321FF" at bounding box center [311, 360] width 524 height 51
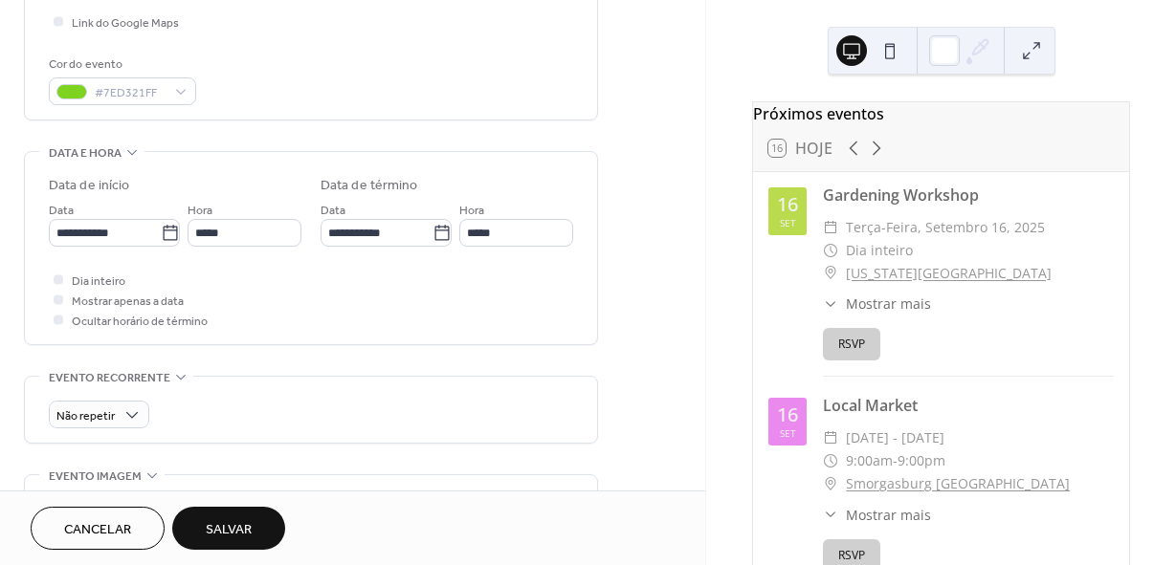
scroll to position [478, 0]
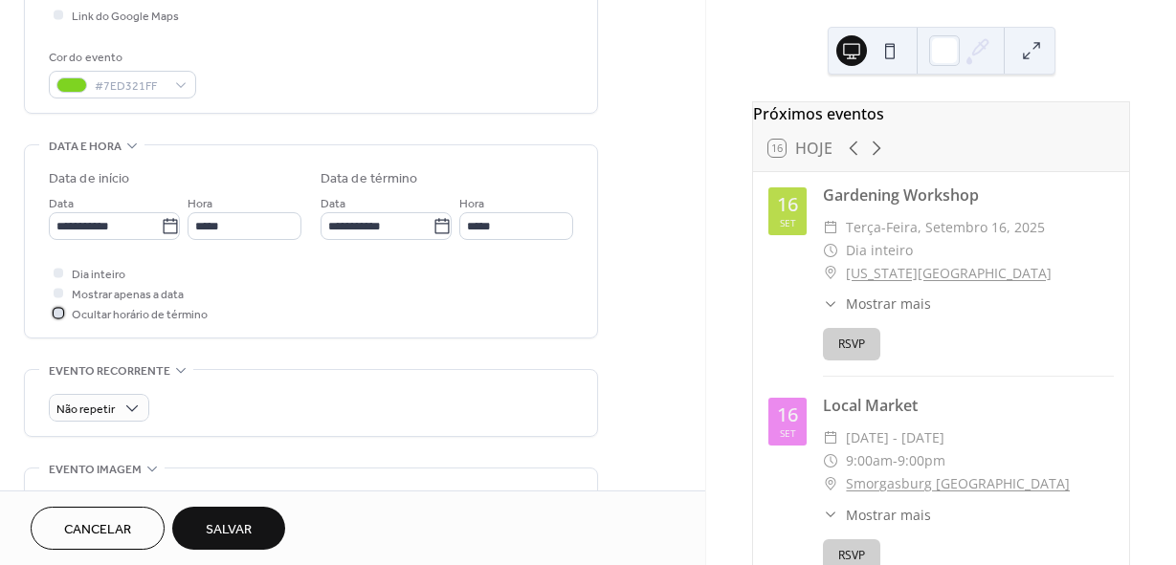
click at [55, 316] on div at bounding box center [59, 313] width 10 height 10
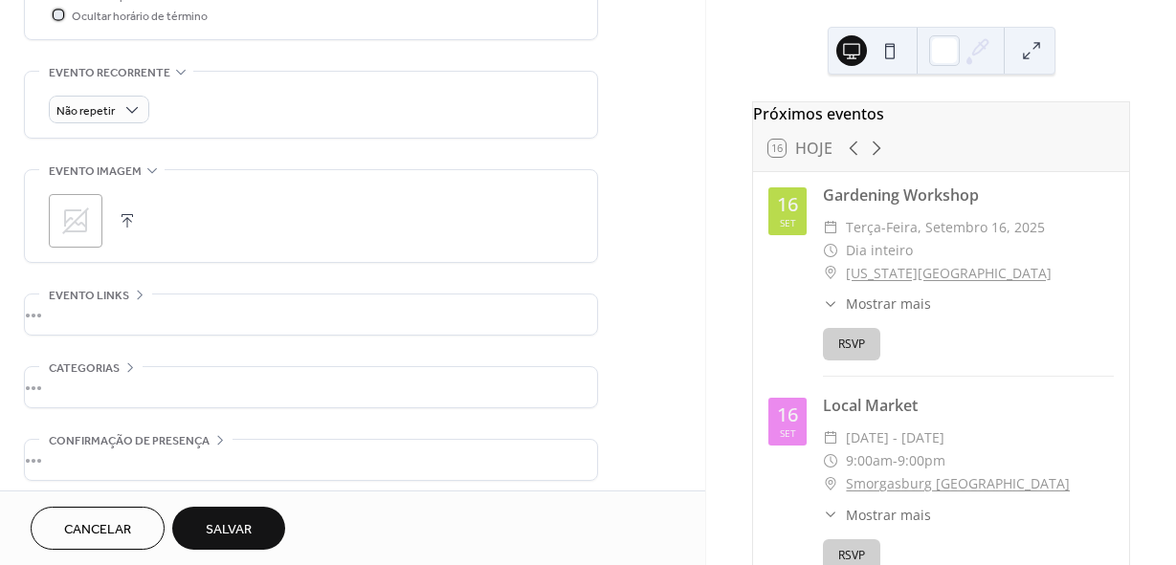
scroll to position [786, 0]
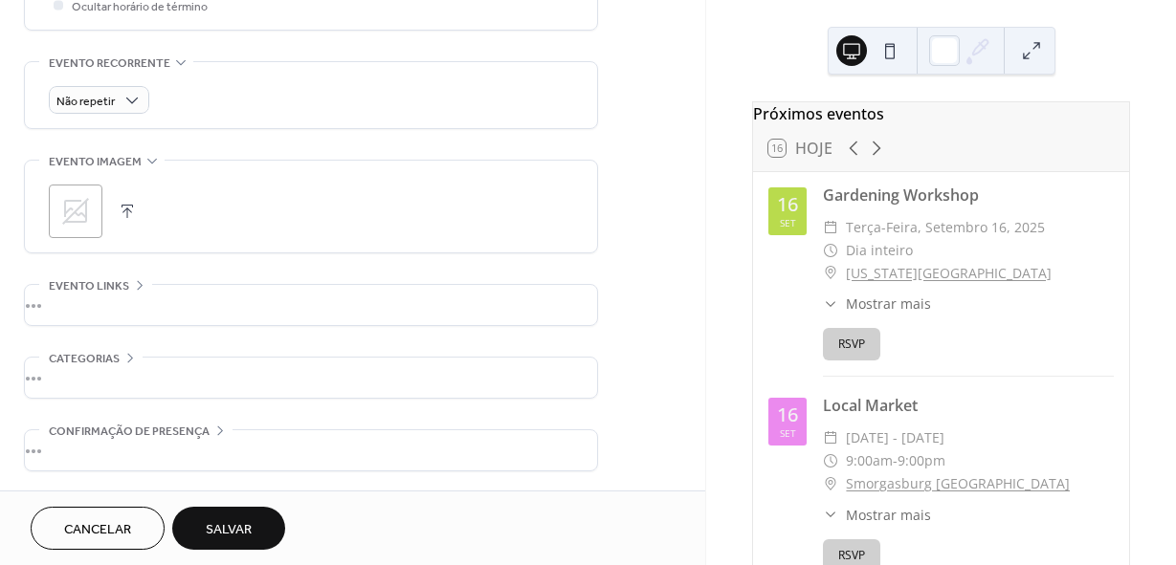
click at [64, 207] on icon at bounding box center [75, 211] width 27 height 27
click at [212, 313] on div "•••" at bounding box center [311, 305] width 572 height 40
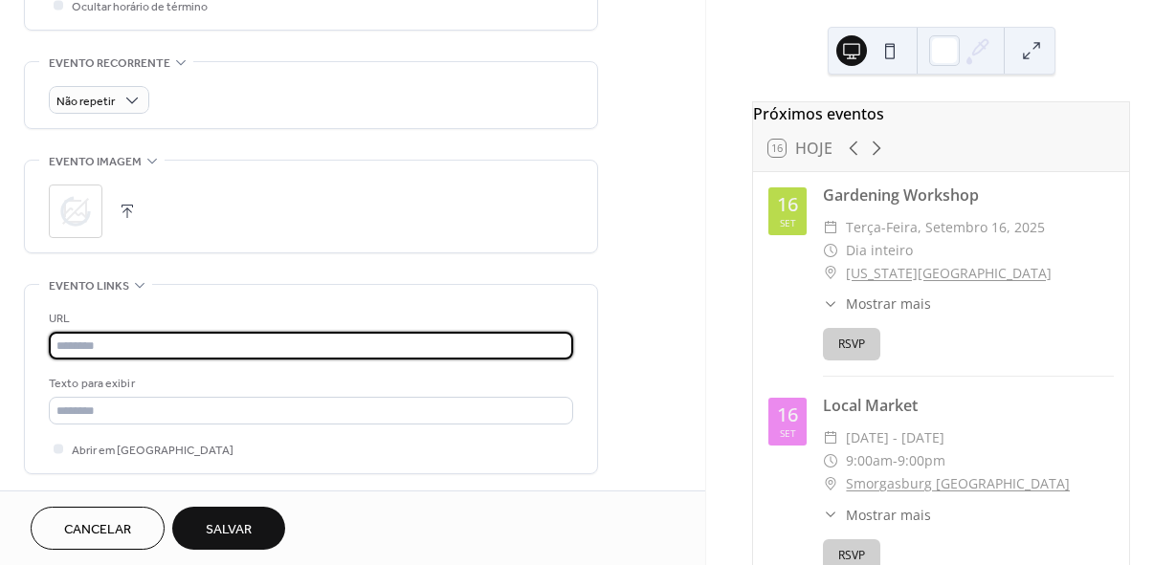
click at [149, 344] on input "text" at bounding box center [311, 346] width 524 height 28
type input "**********"
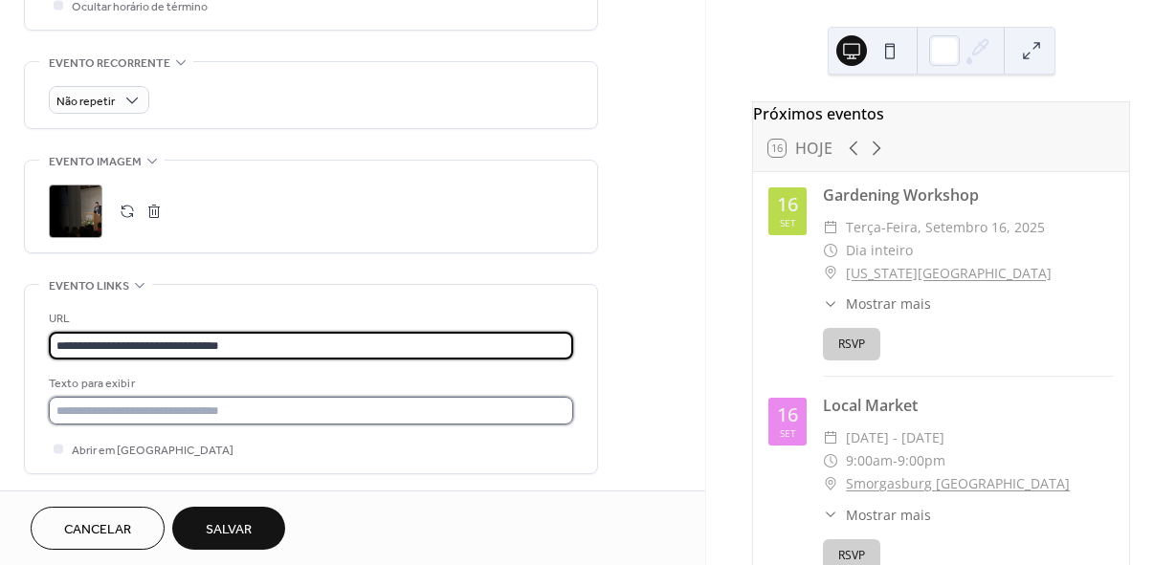
click at [248, 409] on input "text" at bounding box center [311, 411] width 524 height 28
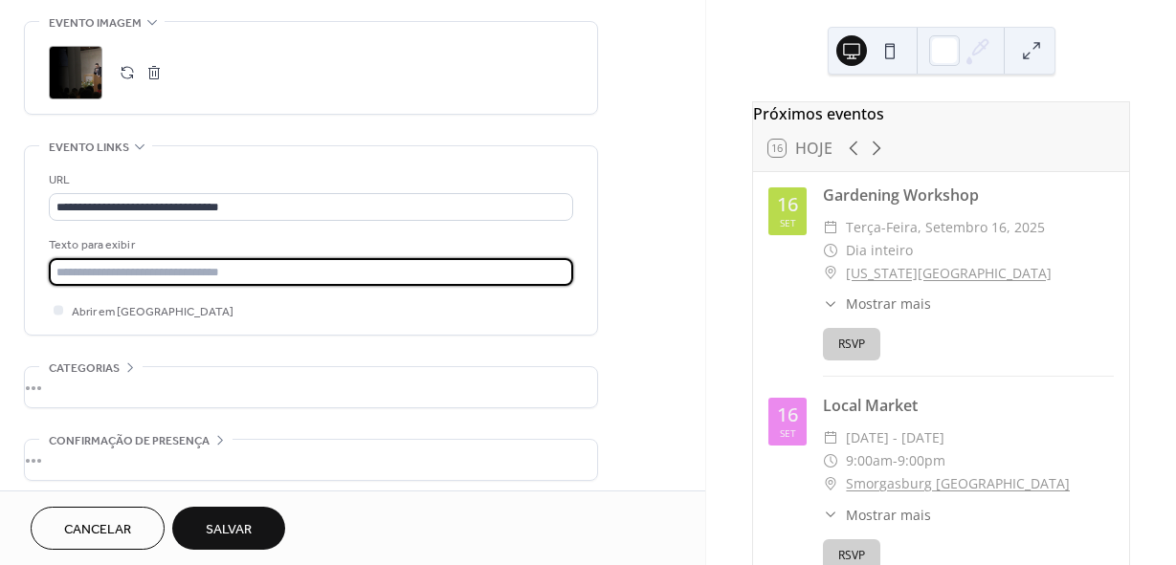
scroll to position [935, 0]
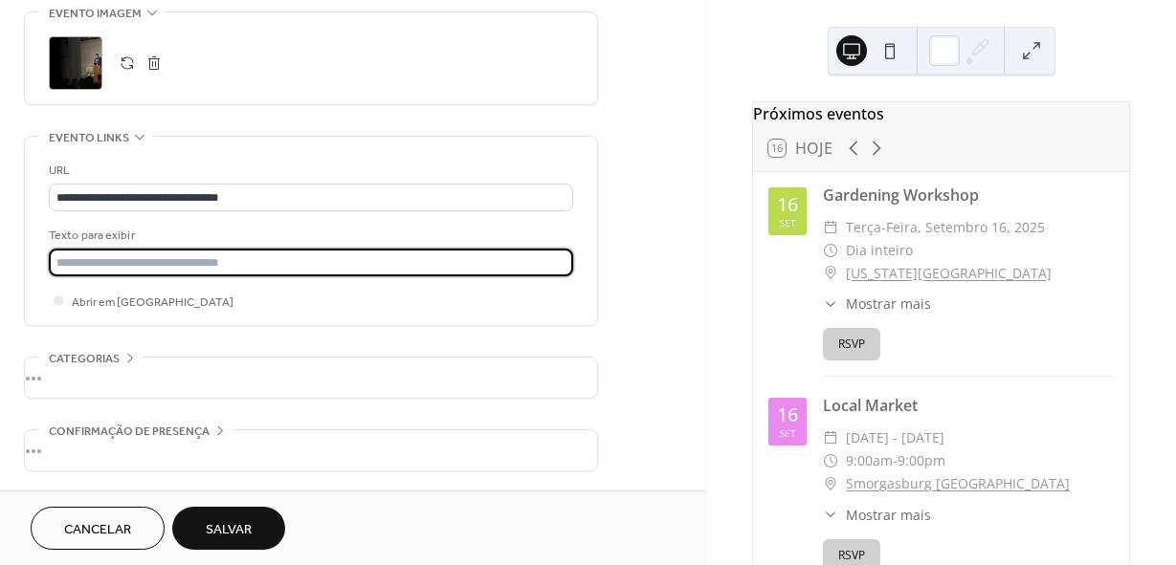
click at [866, 353] on button "RSVP" at bounding box center [851, 344] width 57 height 33
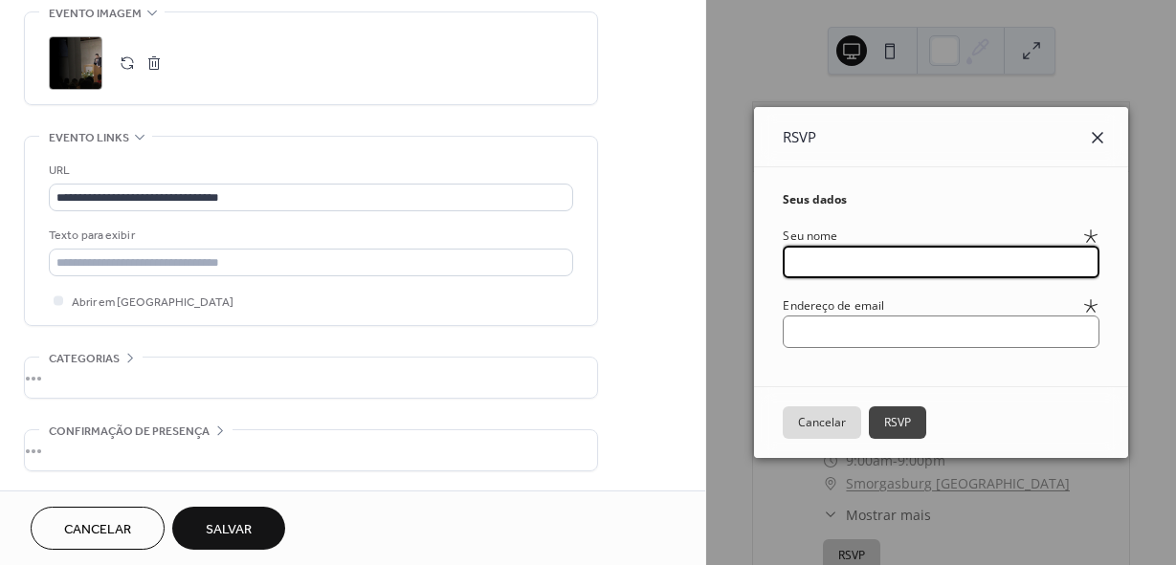
click at [1100, 137] on icon at bounding box center [1097, 137] width 23 height 23
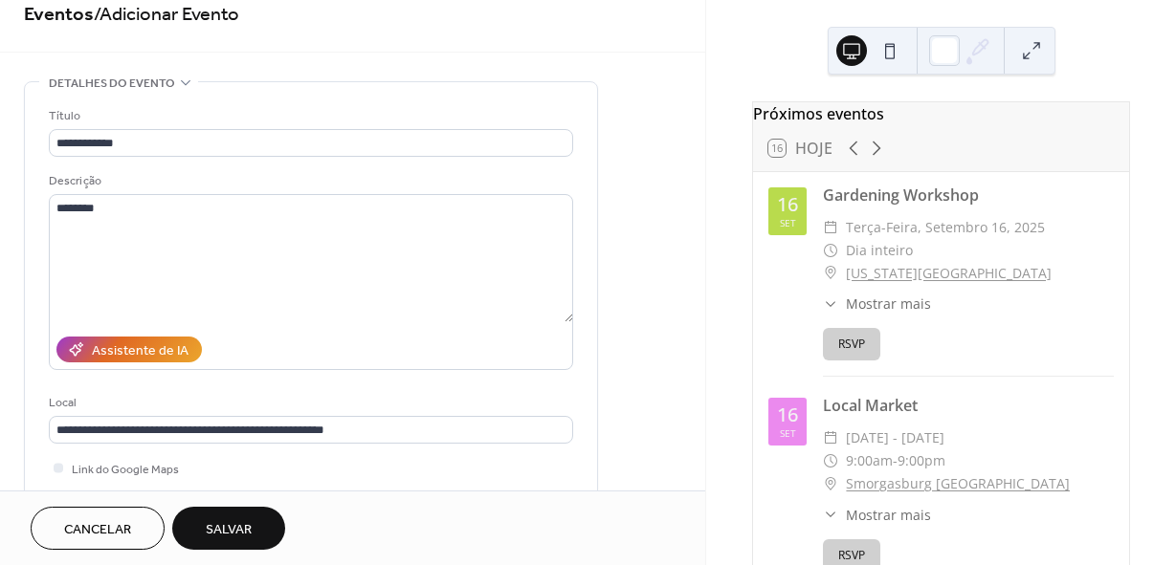
scroll to position [0, 0]
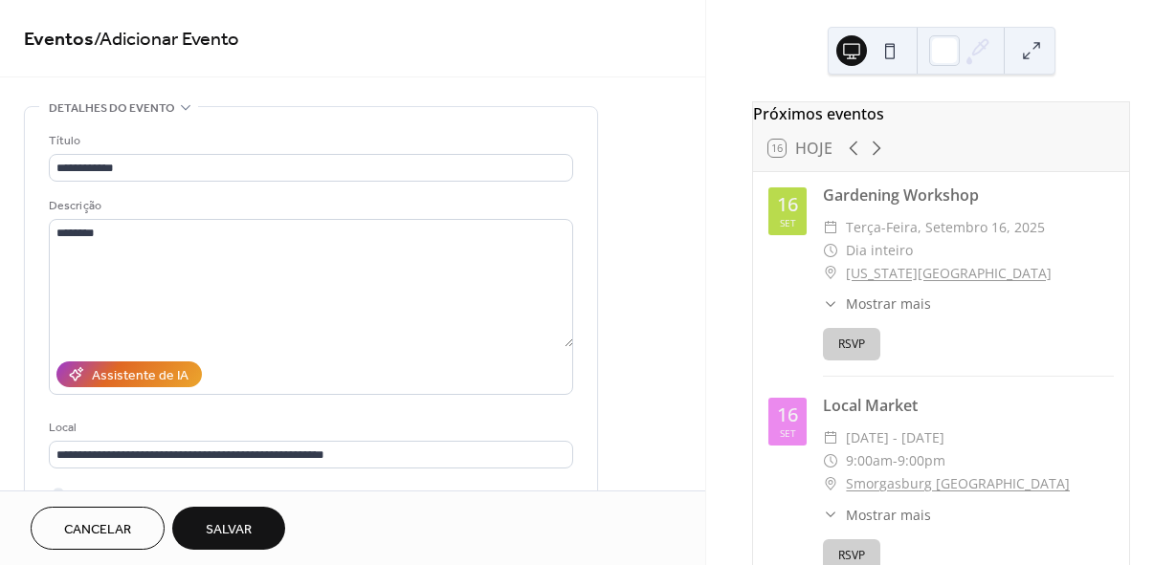
click at [266, 520] on button "Salvar" at bounding box center [228, 528] width 113 height 43
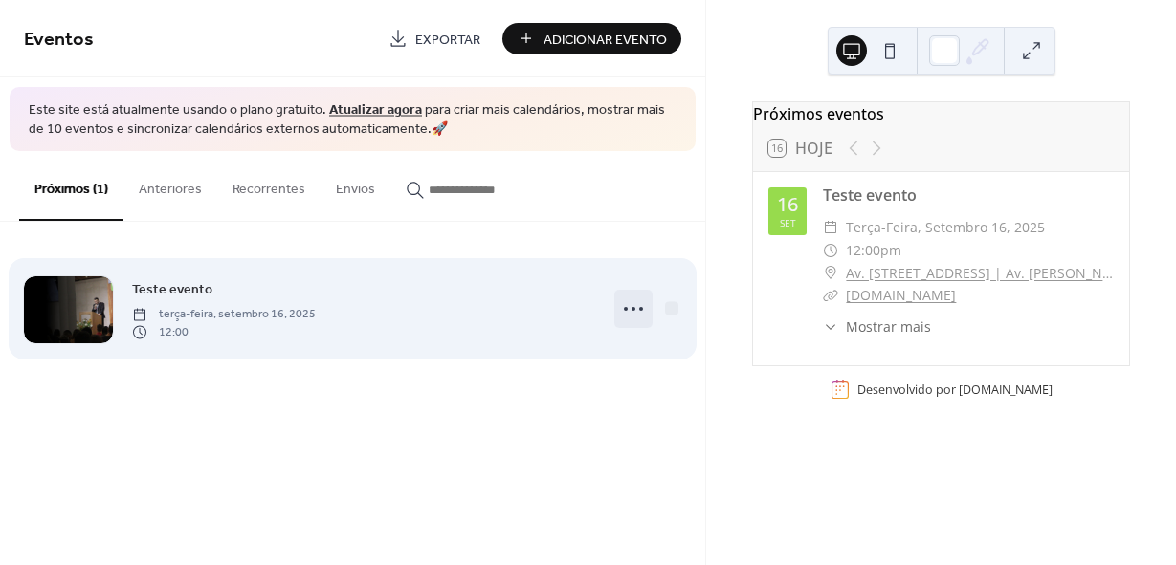
click at [628, 309] on icon at bounding box center [633, 309] width 31 height 31
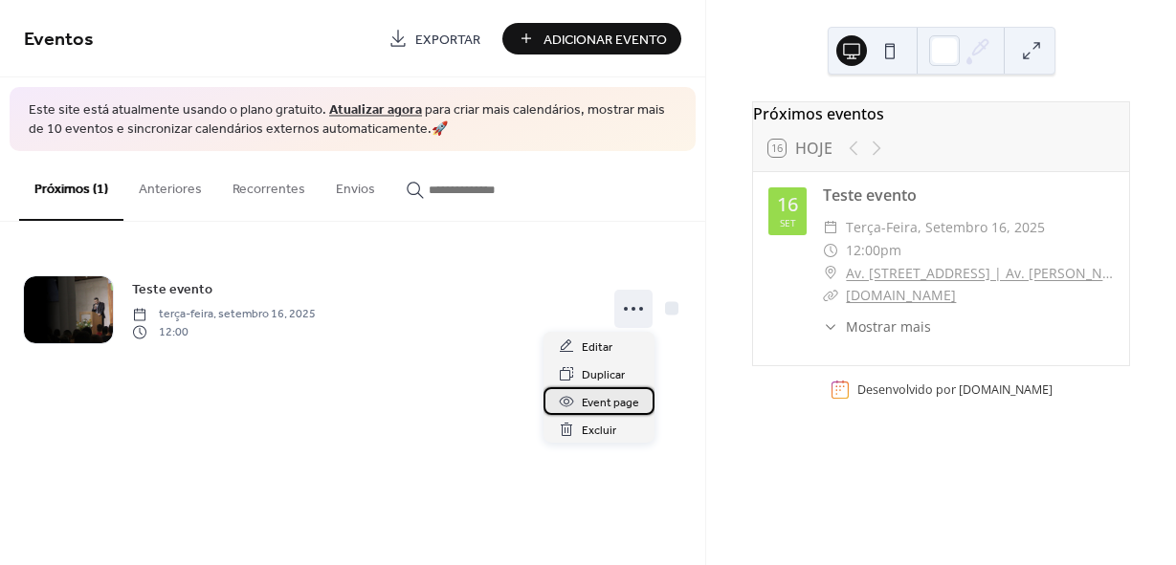
click at [624, 407] on span "Event page" at bounding box center [610, 403] width 57 height 20
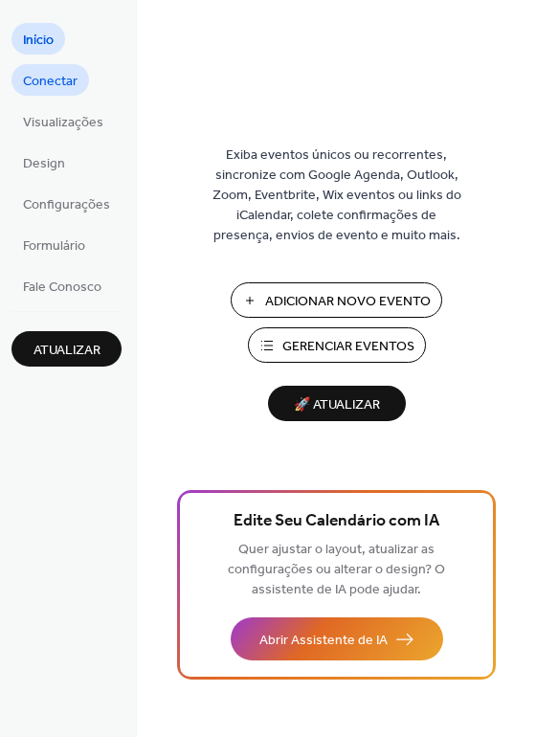
click at [53, 88] on span "Conectar" at bounding box center [50, 82] width 55 height 20
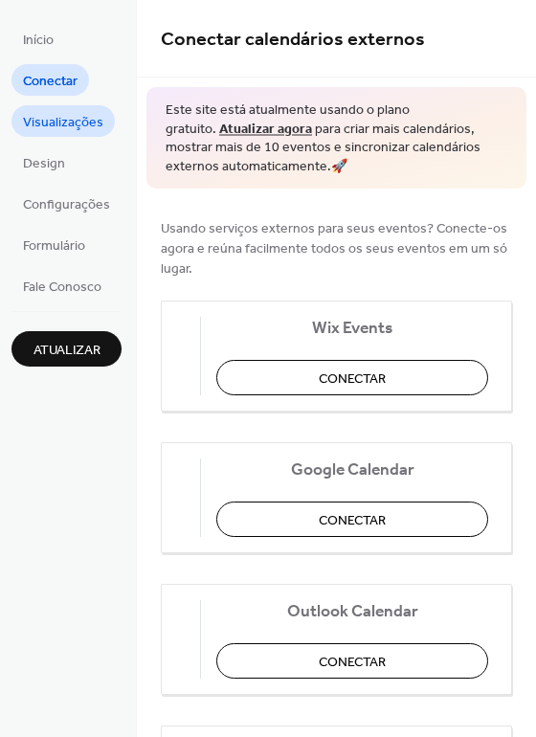
click at [61, 123] on span "Visualizações" at bounding box center [63, 123] width 80 height 20
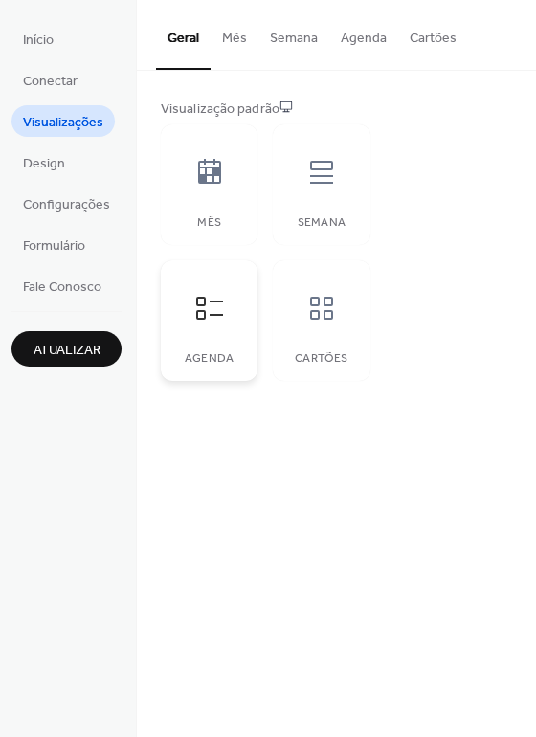
click at [235, 324] on div "Agenda" at bounding box center [209, 320] width 97 height 121
click at [59, 172] on span "Design" at bounding box center [44, 164] width 42 height 20
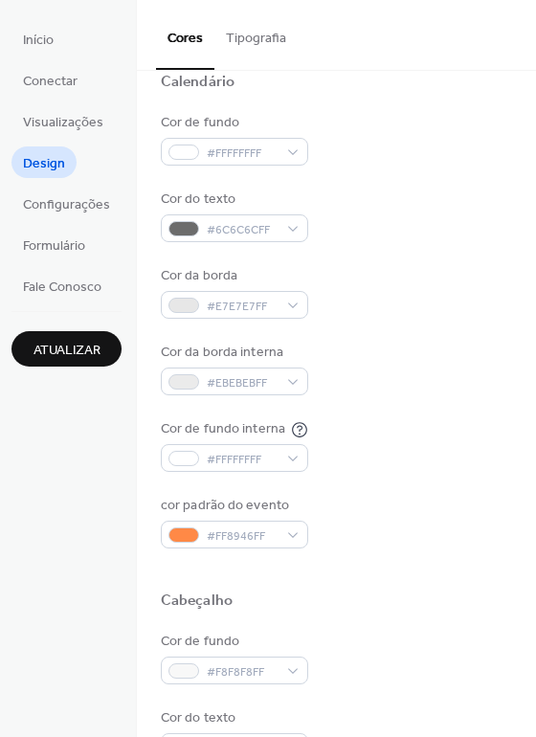
scroll to position [149, 0]
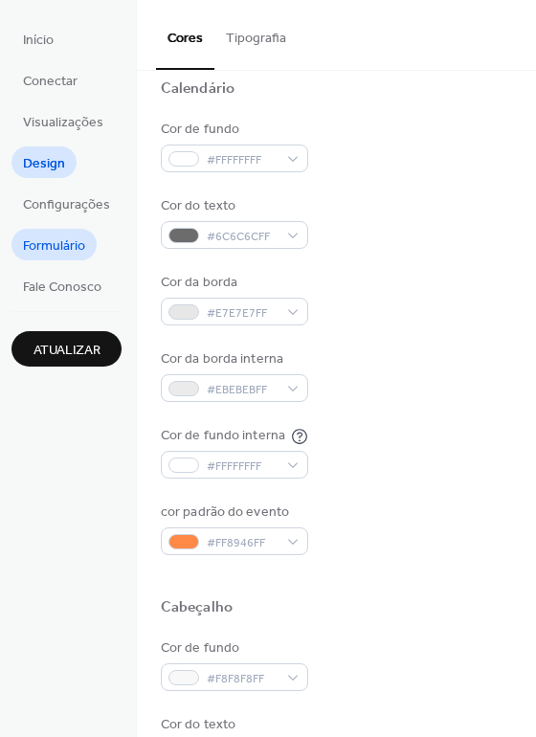
click at [80, 242] on span "Formulário" at bounding box center [54, 246] width 62 height 20
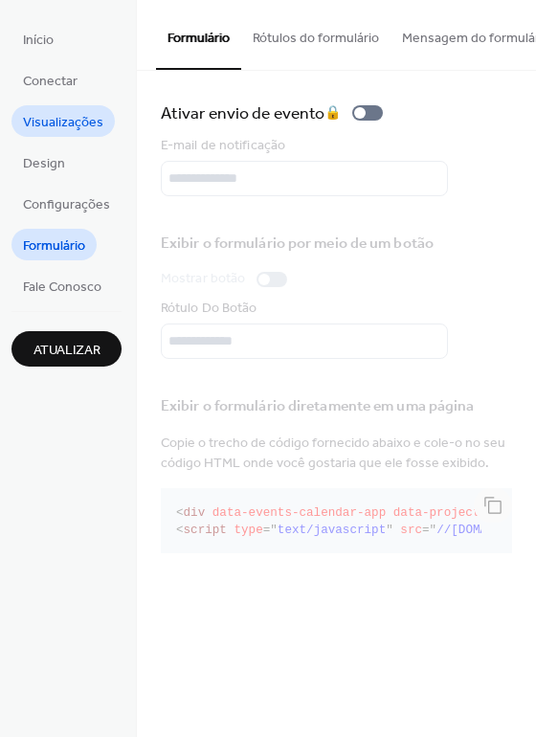
click at [76, 116] on span "Visualizações" at bounding box center [63, 123] width 80 height 20
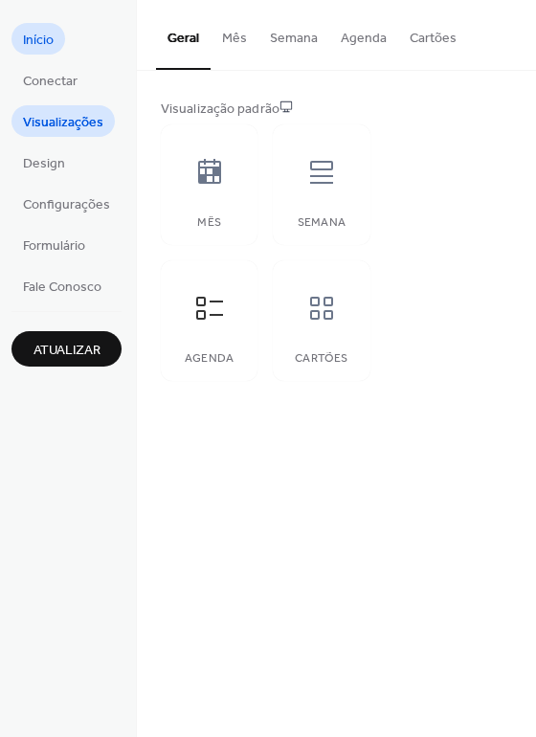
click at [50, 41] on span "Início" at bounding box center [38, 41] width 31 height 20
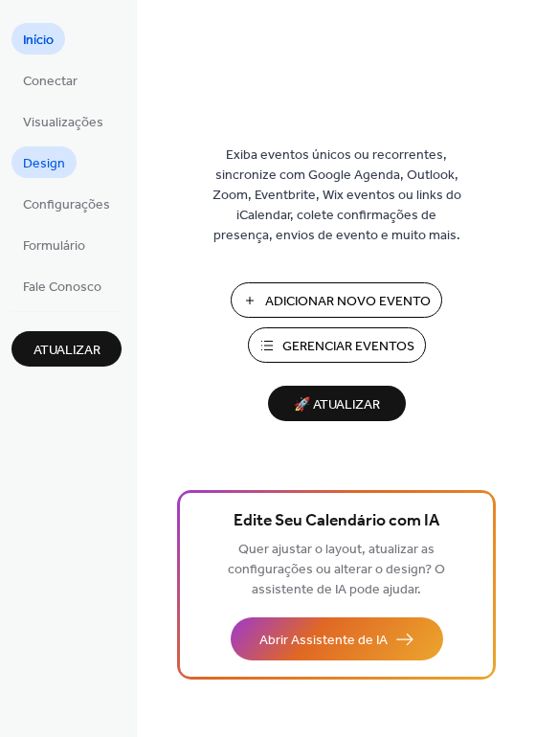
click at [53, 164] on span "Design" at bounding box center [44, 164] width 42 height 20
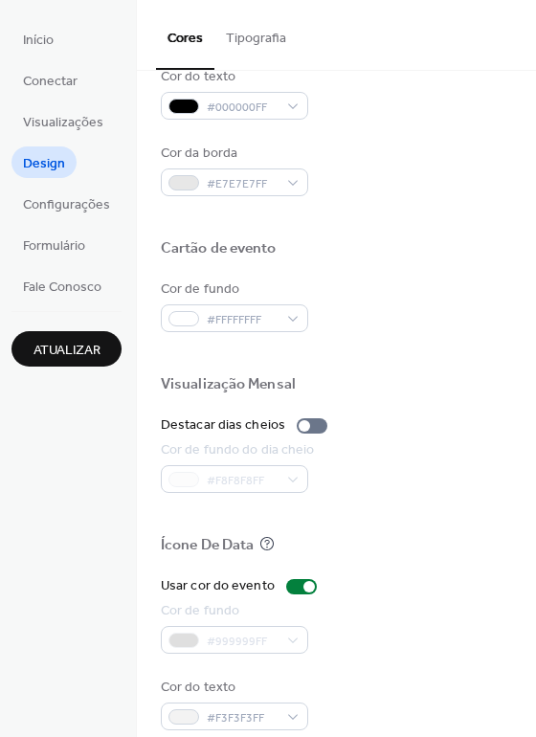
scroll to position [819, 0]
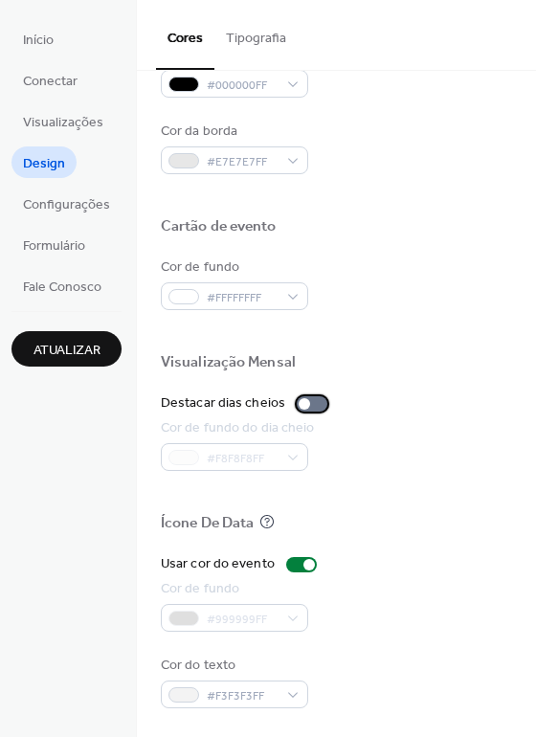
click at [308, 408] on div at bounding box center [312, 403] width 31 height 15
click at [314, 401] on div at bounding box center [319, 403] width 11 height 11
click at [303, 563] on div at bounding box center [308, 564] width 11 height 11
click at [296, 563] on div at bounding box center [301, 564] width 31 height 15
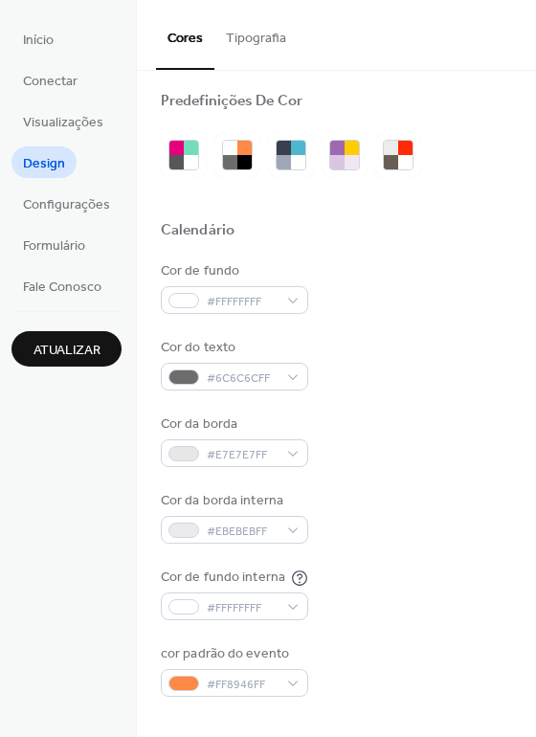
scroll to position [0, 0]
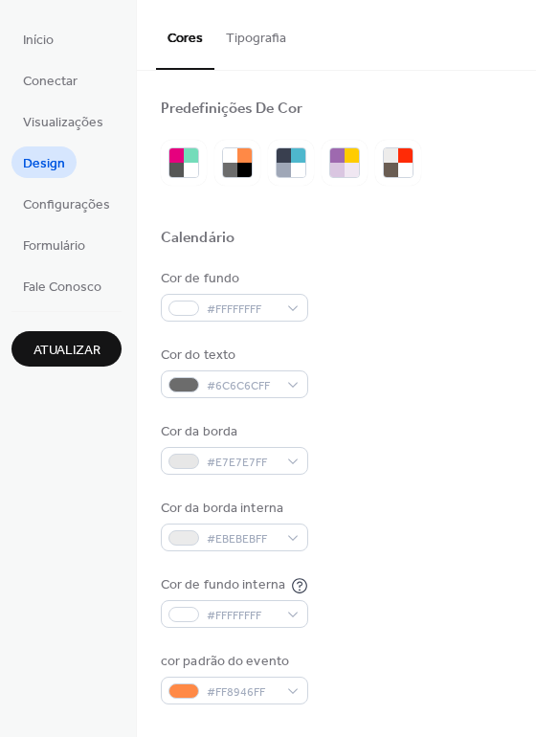
click at [90, 345] on span "Atualizar" at bounding box center [66, 351] width 67 height 20
click at [70, 202] on span "Configurações" at bounding box center [66, 205] width 87 height 20
